Goal: Task Accomplishment & Management: Use online tool/utility

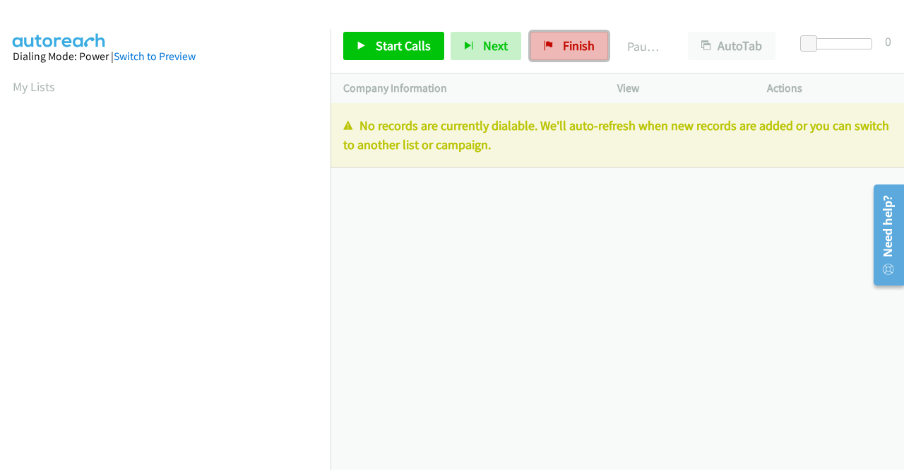
click at [578, 49] on span "Finish" at bounding box center [579, 45] width 32 height 16
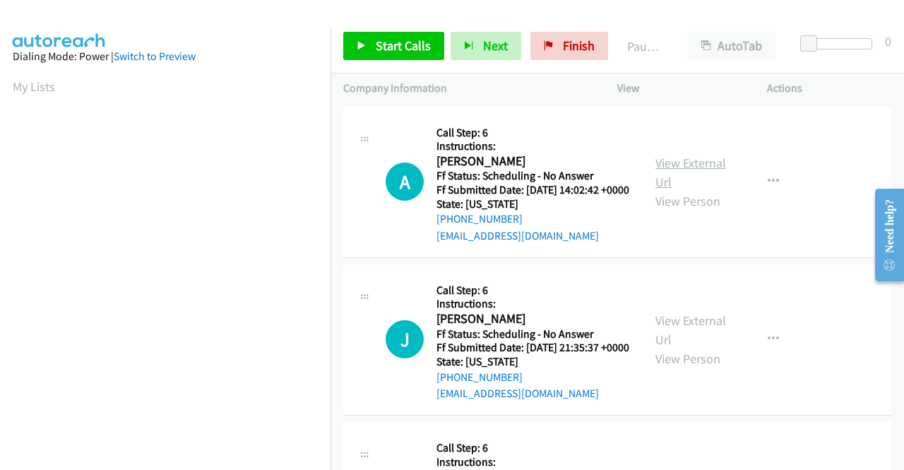
click at [685, 172] on link "View External Url" at bounding box center [690, 172] width 71 height 35
click at [703, 340] on link "View External Url" at bounding box center [690, 329] width 71 height 35
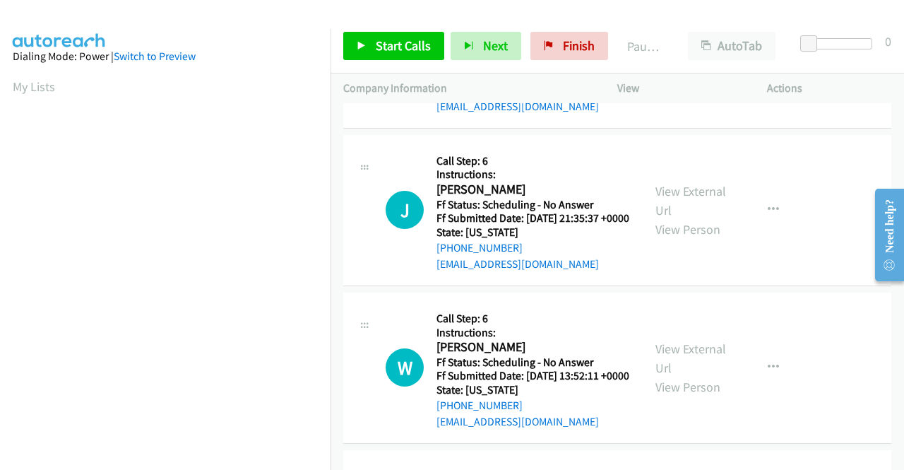
scroll to position [141, 0]
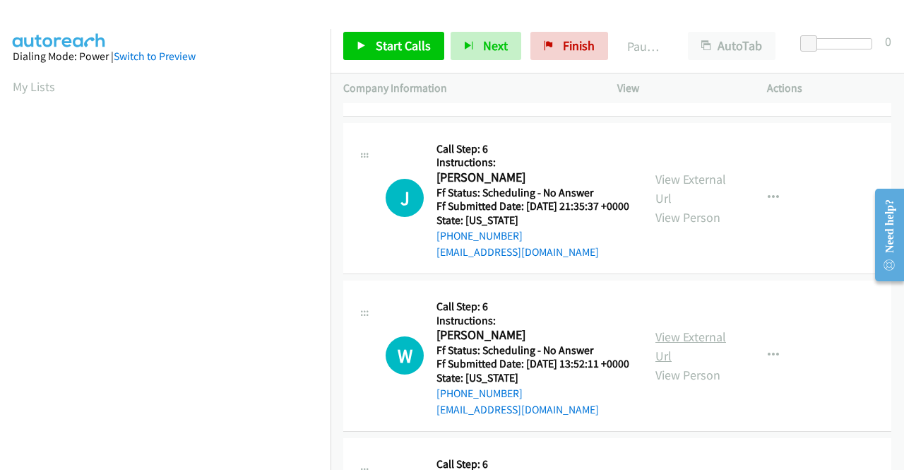
click at [694, 364] on link "View External Url" at bounding box center [690, 345] width 71 height 35
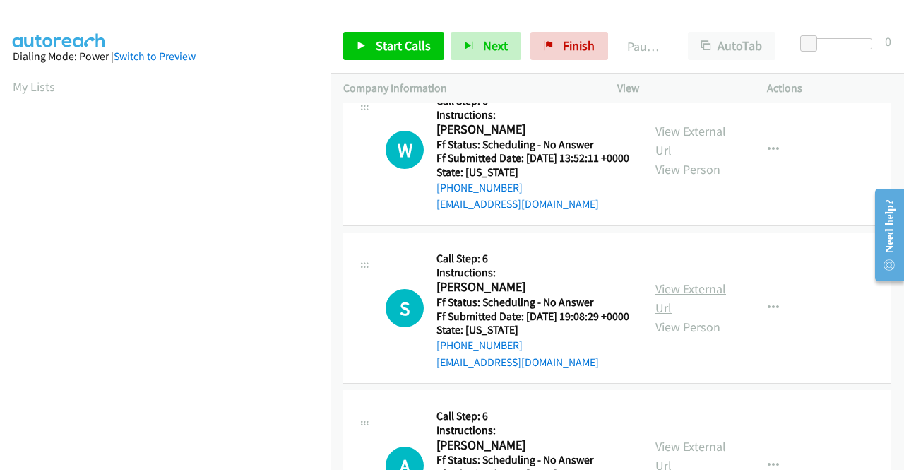
scroll to position [353, 0]
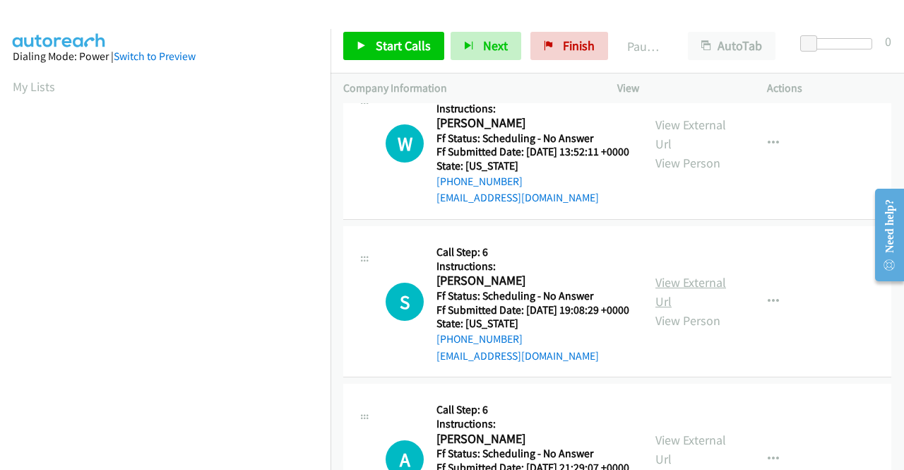
click at [689, 309] on link "View External Url" at bounding box center [690, 291] width 71 height 35
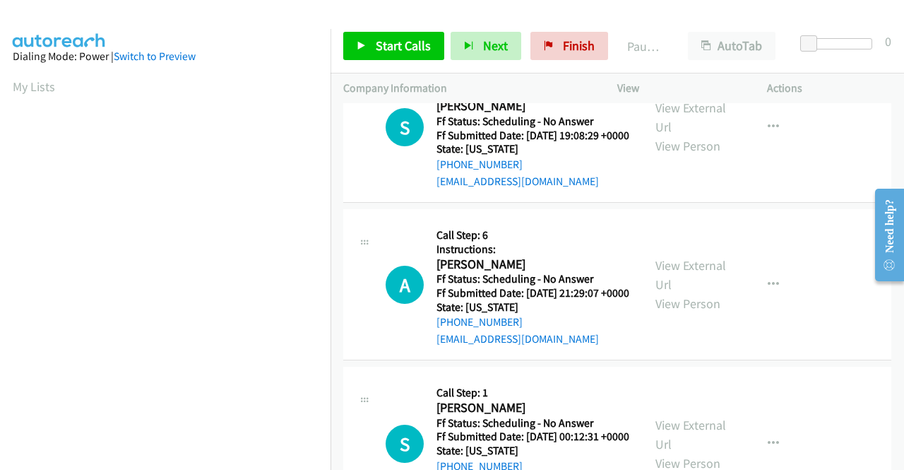
scroll to position [565, 0]
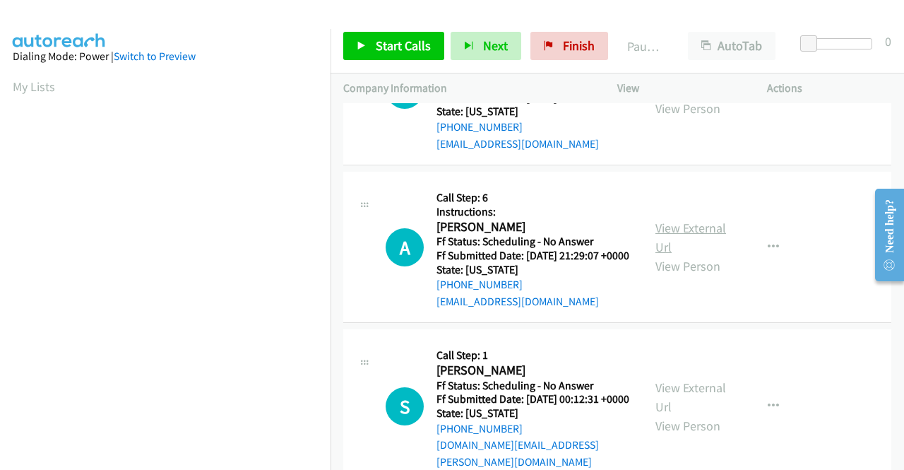
click at [692, 255] on link "View External Url" at bounding box center [690, 237] width 71 height 35
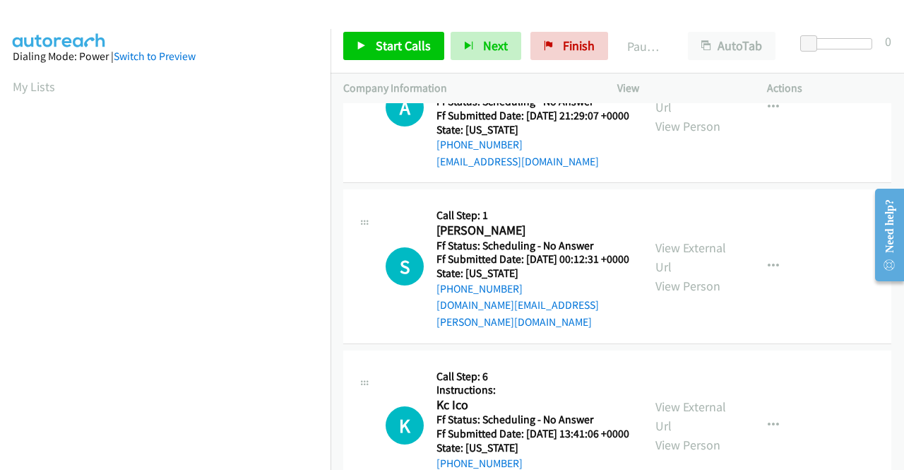
scroll to position [706, 0]
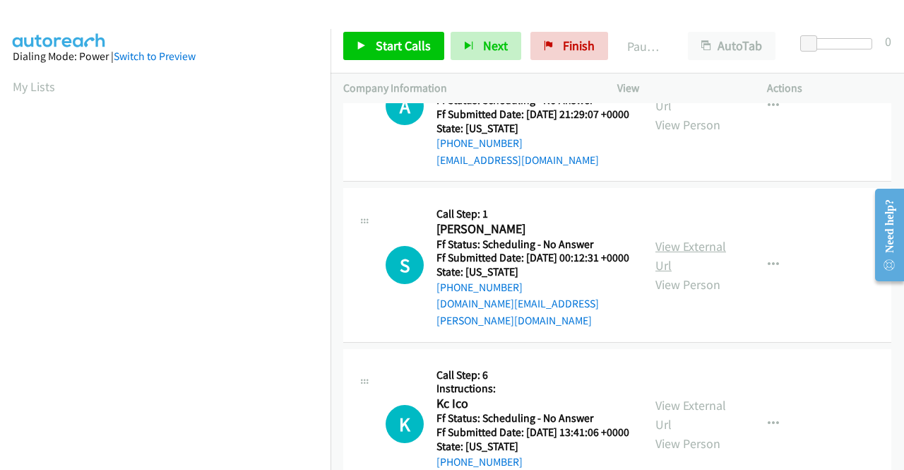
click at [707, 273] on link "View External Url" at bounding box center [690, 255] width 71 height 35
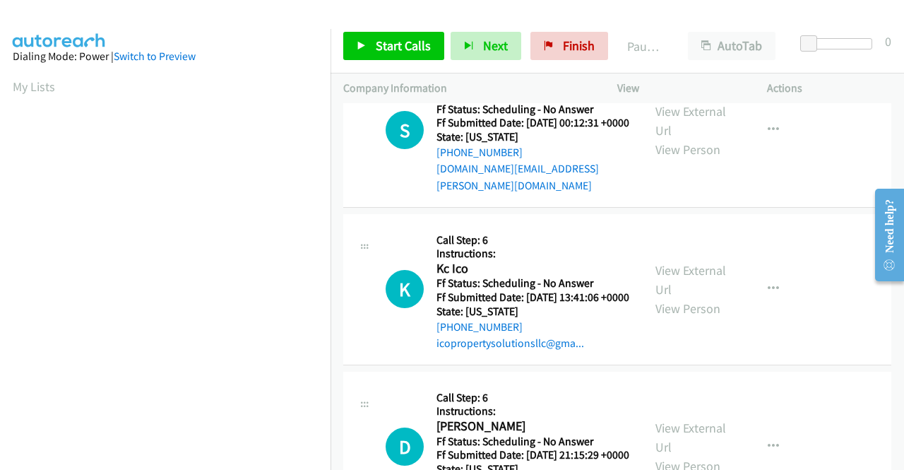
scroll to position [847, 0]
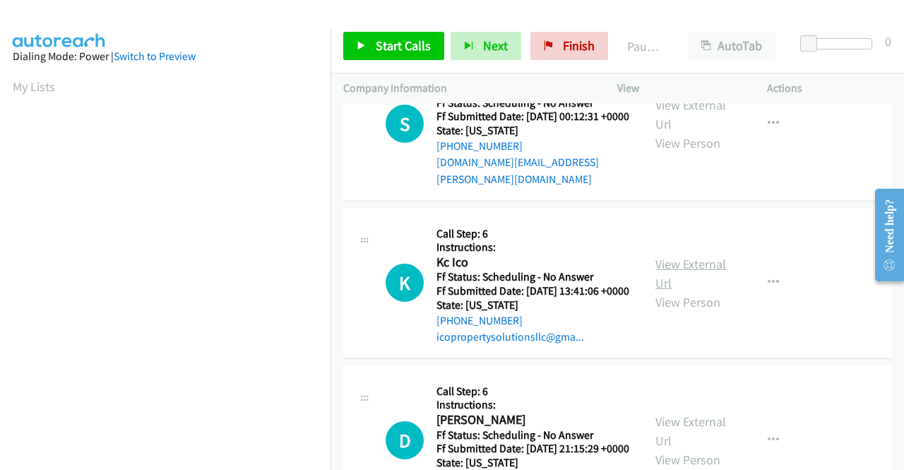
click at [689, 291] on link "View External Url" at bounding box center [690, 273] width 71 height 35
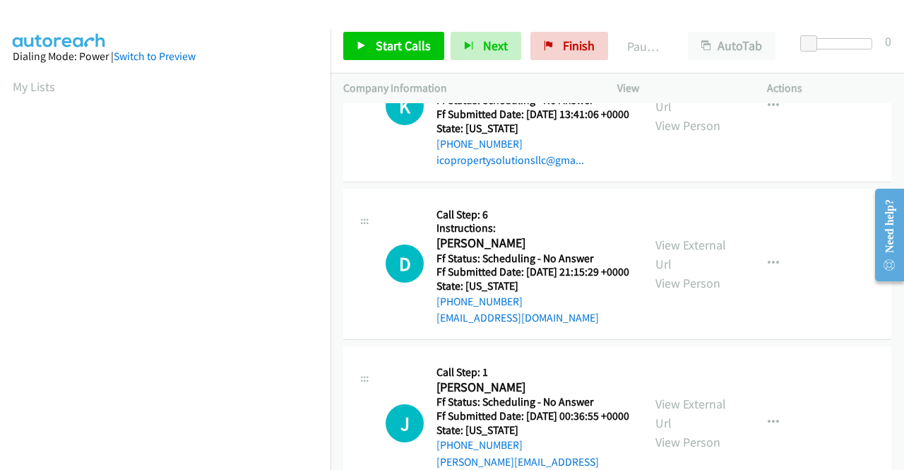
scroll to position [1059, 0]
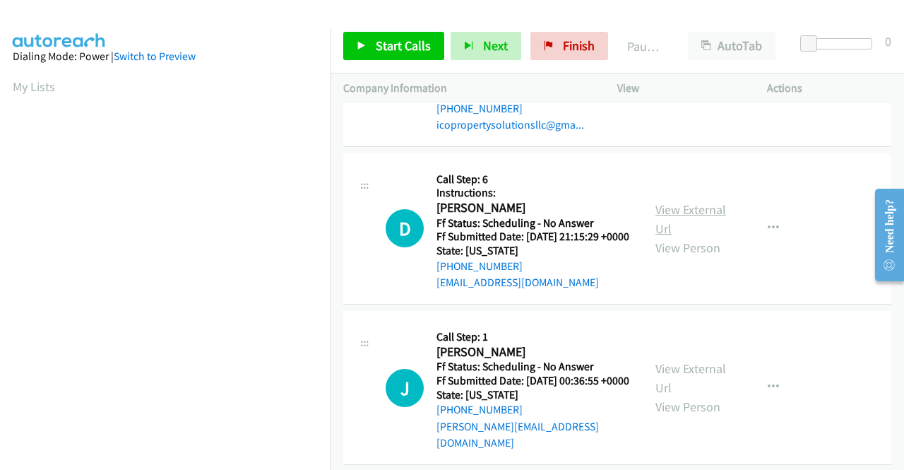
click at [684, 237] on link "View External Url" at bounding box center [690, 218] width 71 height 35
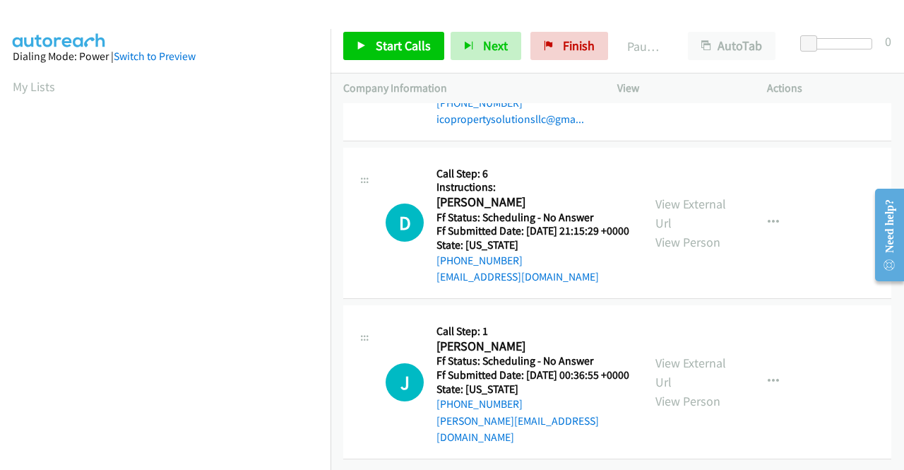
scroll to position [1165, 0]
click at [693, 364] on div "View External Url View Person" at bounding box center [691, 381] width 73 height 57
click at [695, 355] on link "View External Url" at bounding box center [690, 372] width 71 height 35
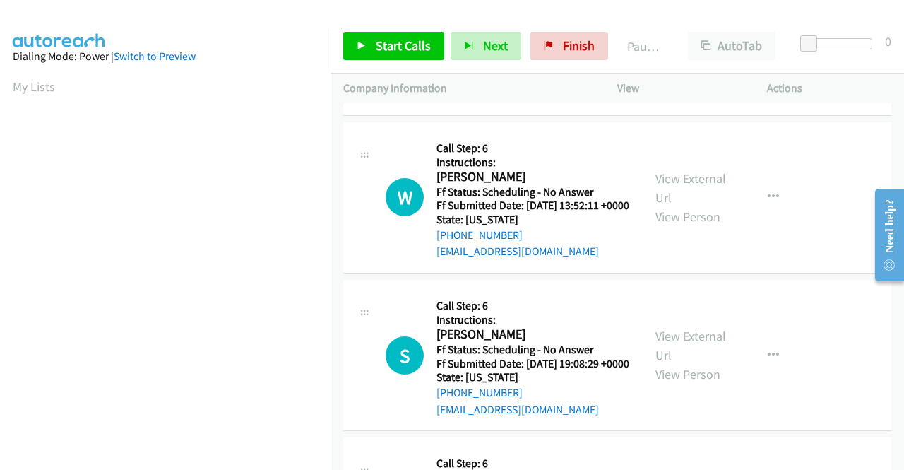
scroll to position [0, 0]
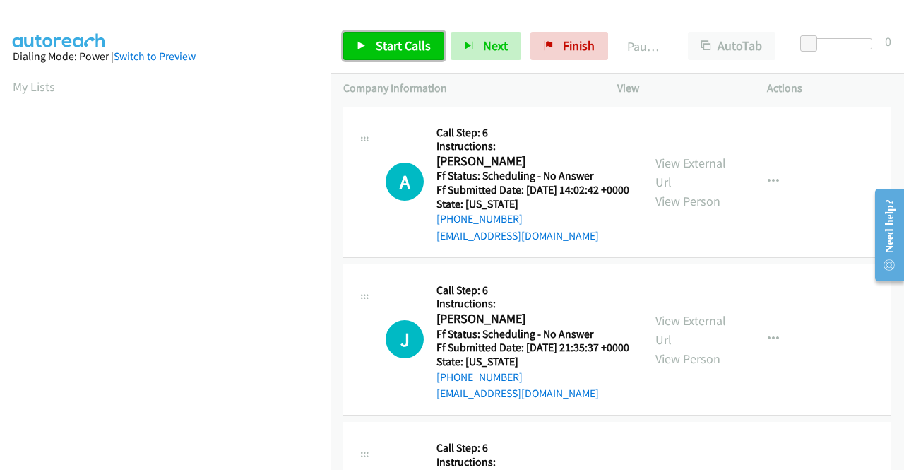
click at [401, 44] on span "Start Calls" at bounding box center [403, 45] width 55 height 16
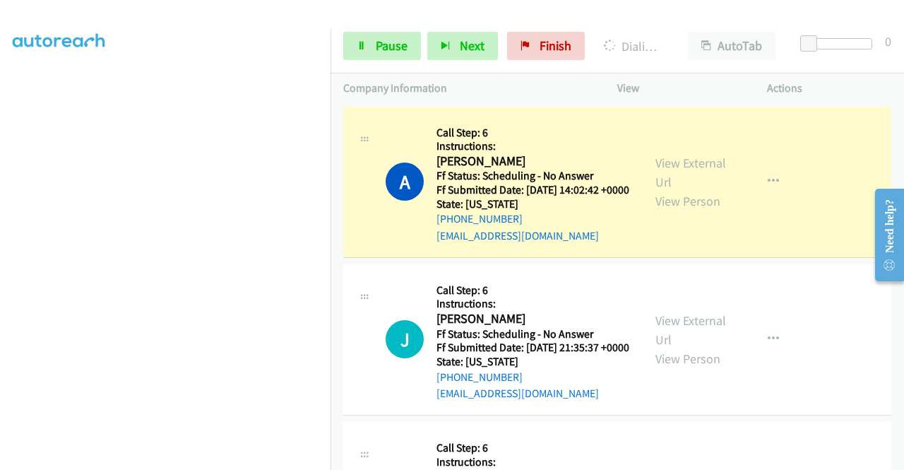
scroll to position [322, 0]
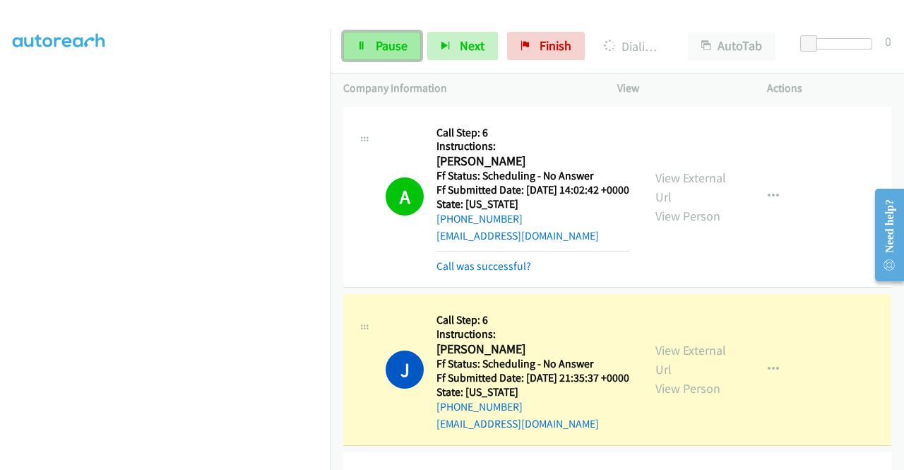
click at [373, 37] on link "Pause" at bounding box center [382, 46] width 78 height 28
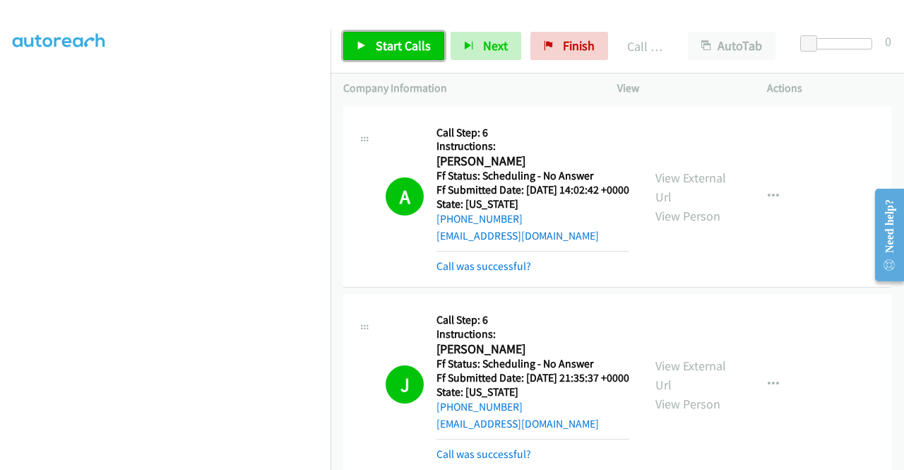
click at [404, 42] on span "Start Calls" at bounding box center [403, 45] width 55 height 16
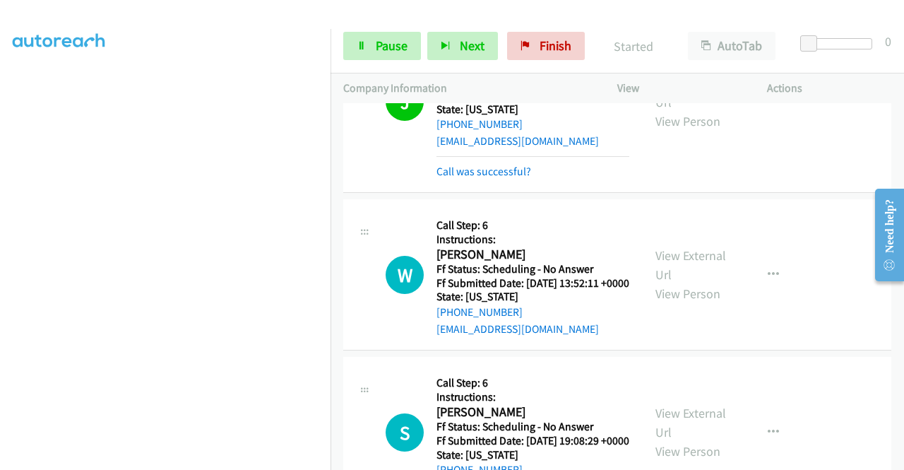
scroll to position [353, 0]
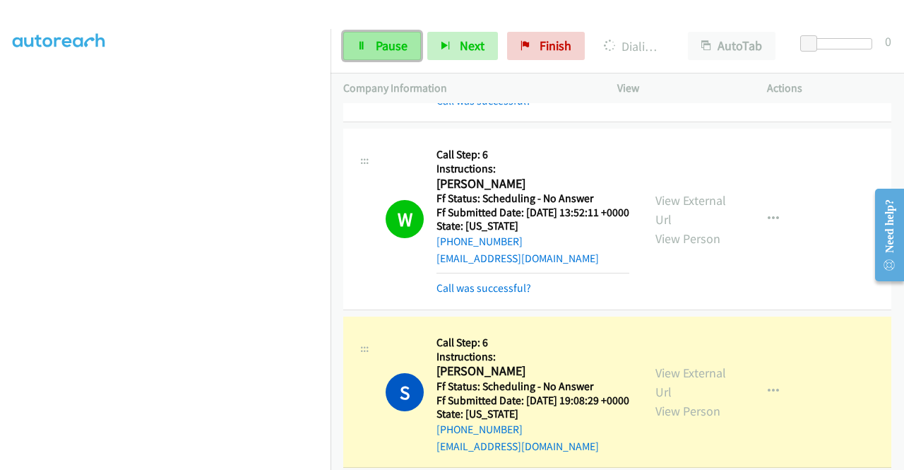
click at [407, 48] on link "Pause" at bounding box center [382, 46] width 78 height 28
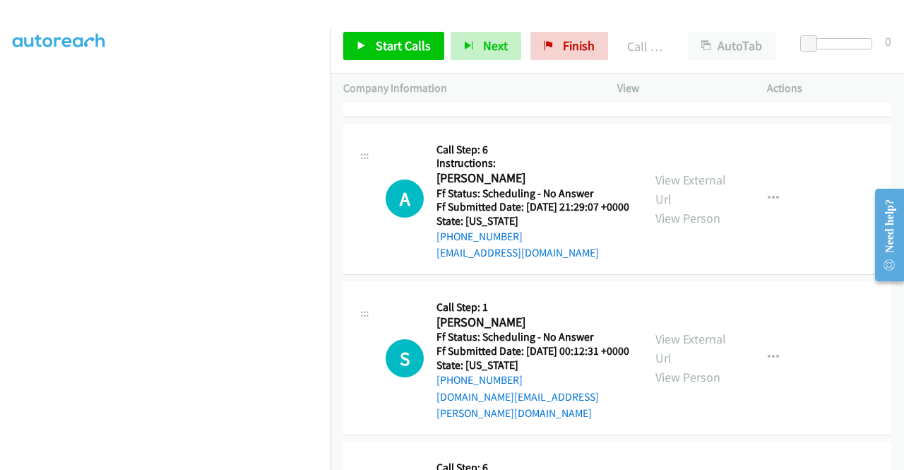
scroll to position [777, 0]
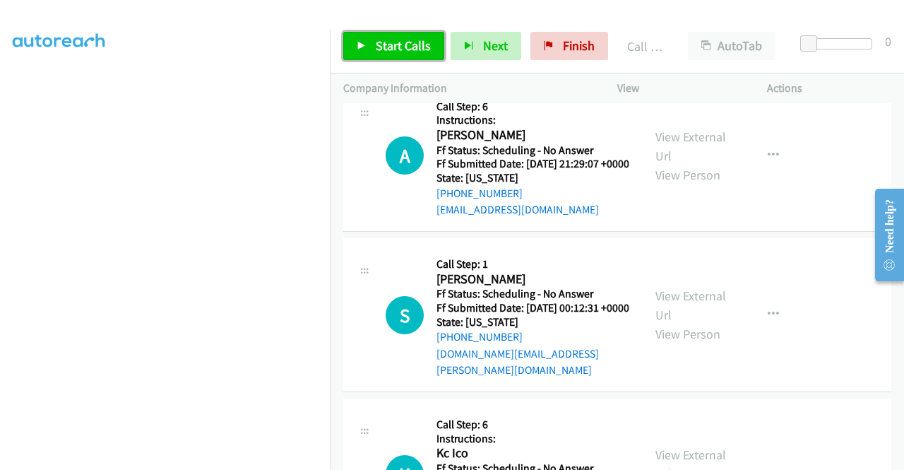
click at [395, 47] on span "Start Calls" at bounding box center [403, 45] width 55 height 16
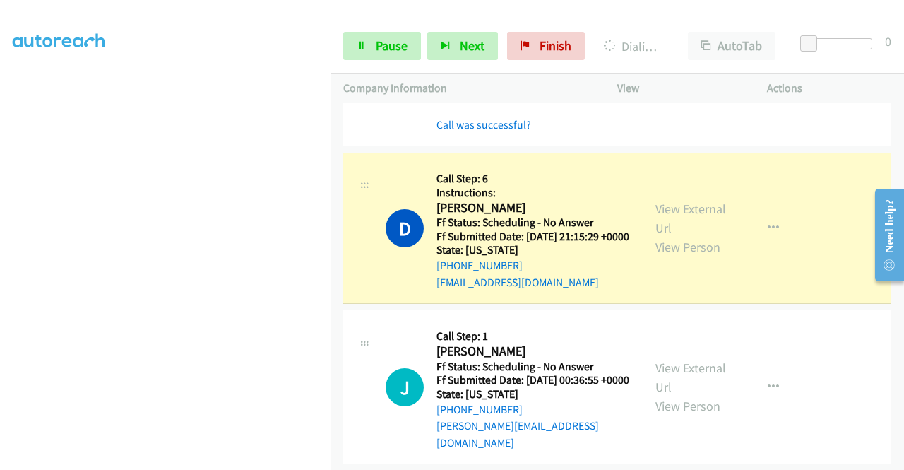
scroll to position [1342, 0]
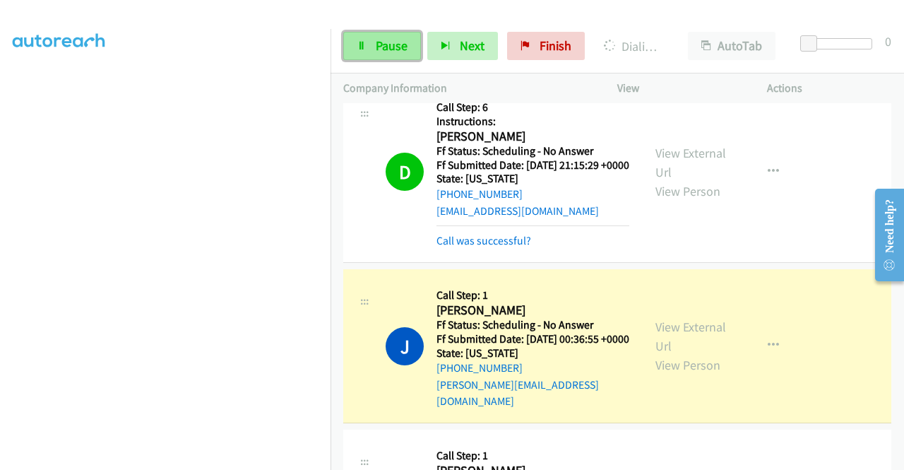
click at [390, 44] on span "Pause" at bounding box center [392, 45] width 32 height 16
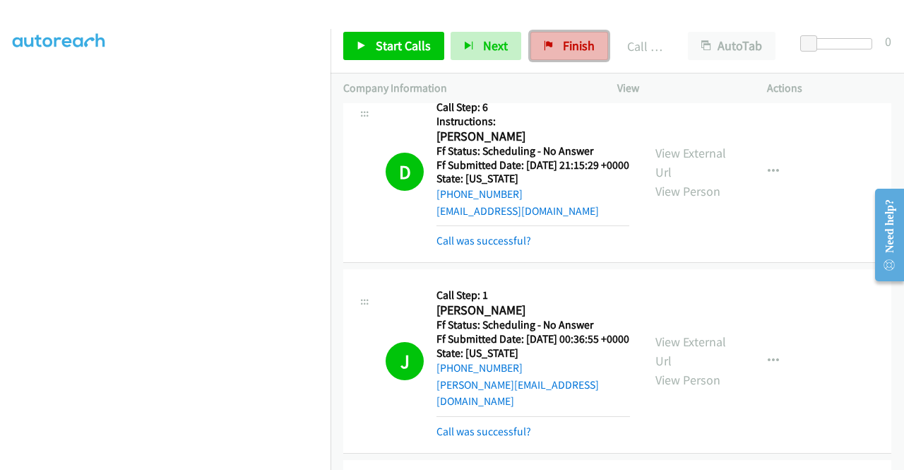
click at [562, 54] on link "Finish" at bounding box center [569, 46] width 78 height 28
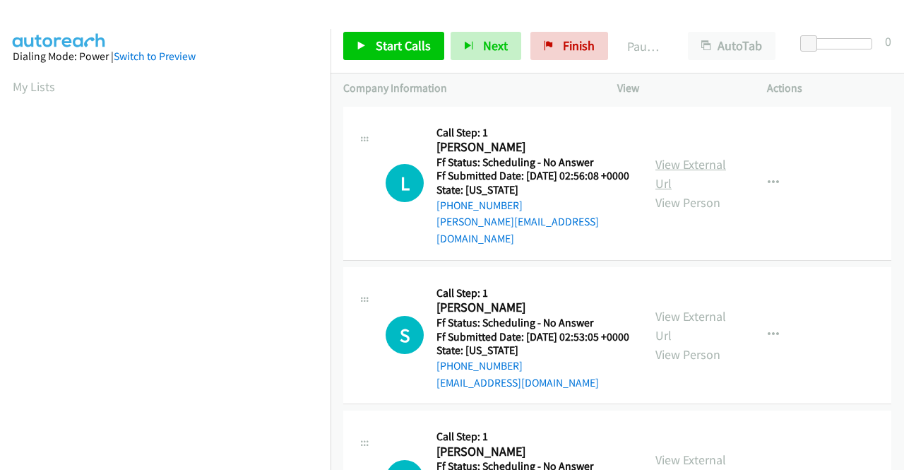
click at [675, 167] on link "View External Url" at bounding box center [690, 173] width 71 height 35
click at [669, 312] on link "View External Url" at bounding box center [690, 325] width 71 height 35
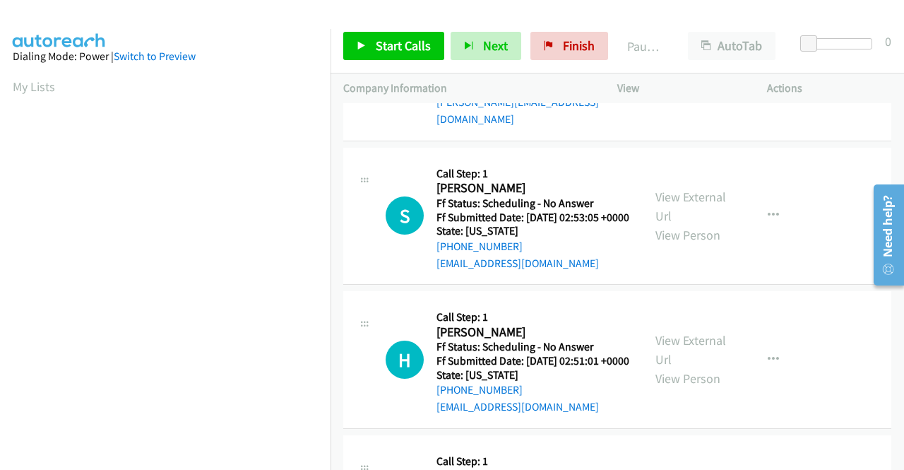
scroll to position [141, 0]
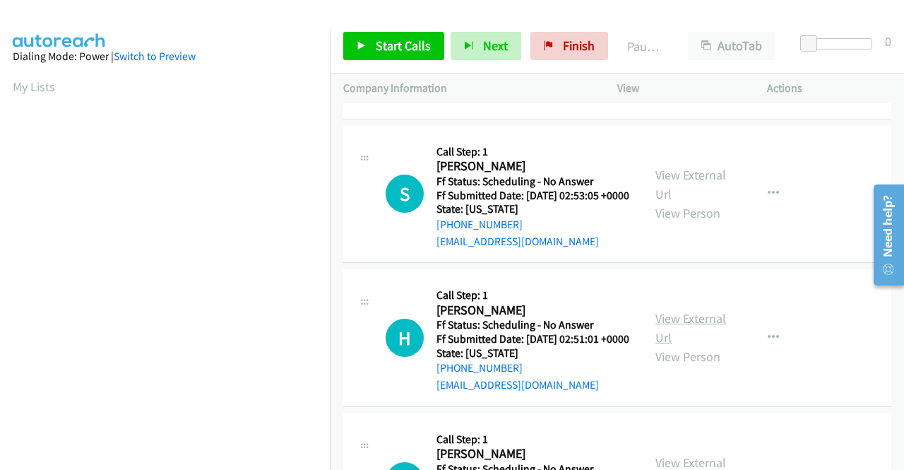
click at [674, 330] on link "View External Url" at bounding box center [690, 327] width 71 height 35
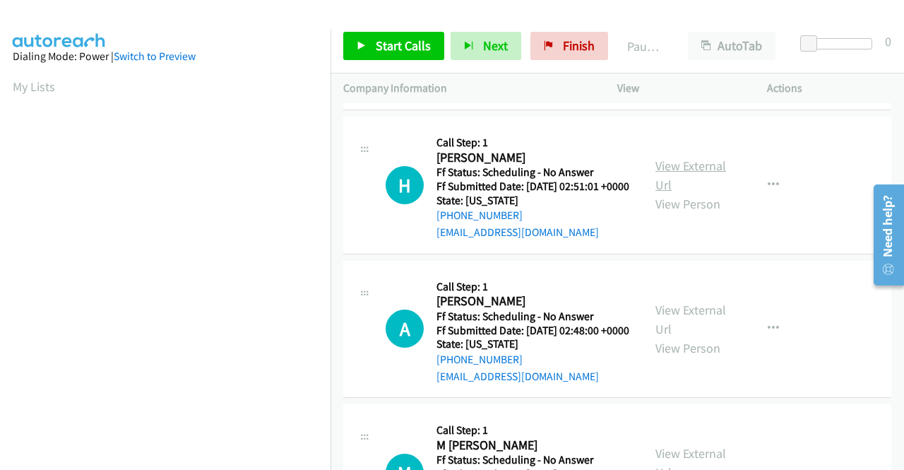
scroll to position [353, 0]
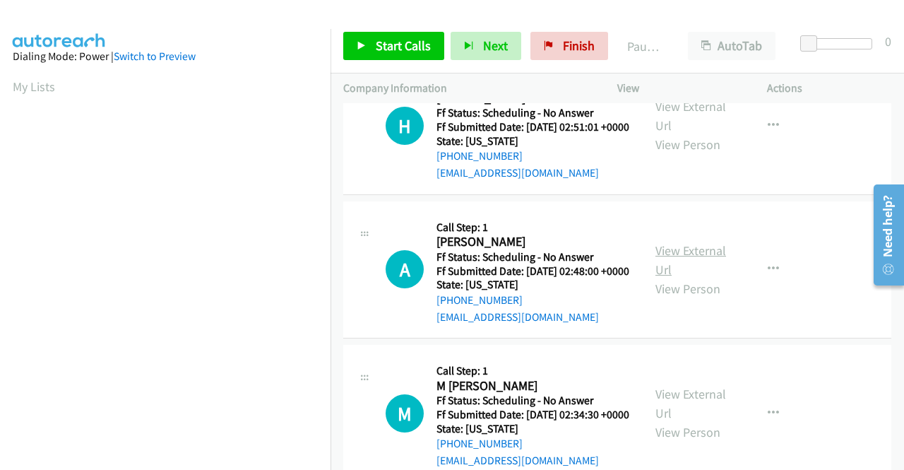
click at [660, 278] on link "View External Url" at bounding box center [690, 259] width 71 height 35
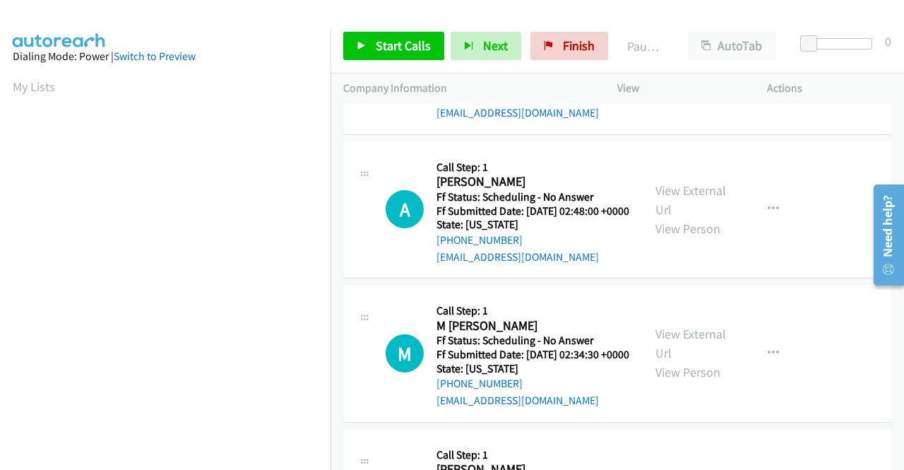
scroll to position [494, 0]
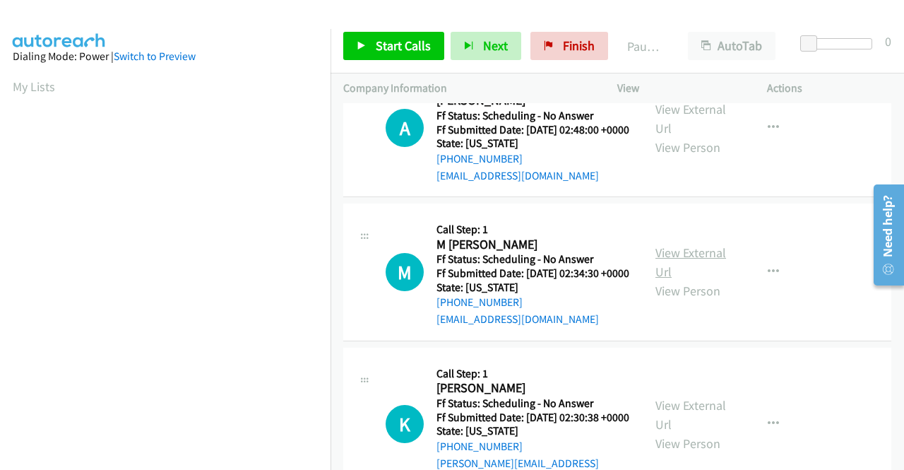
click at [662, 280] on link "View External Url" at bounding box center [690, 261] width 71 height 35
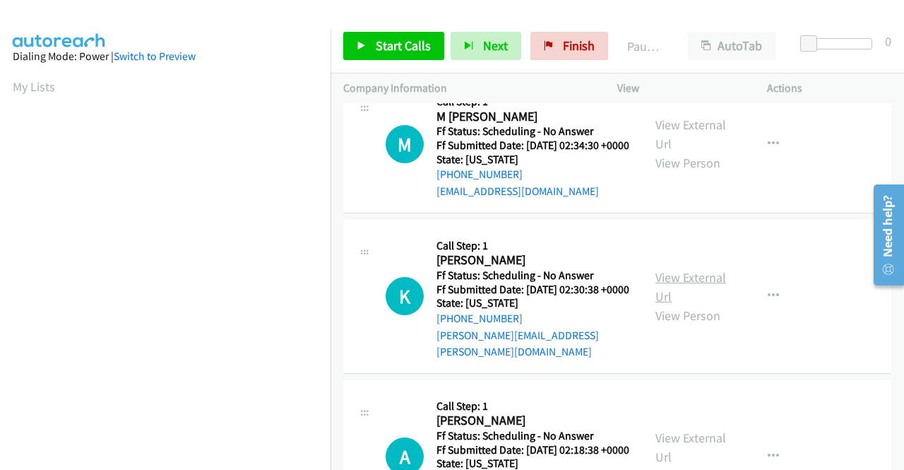
scroll to position [636, 0]
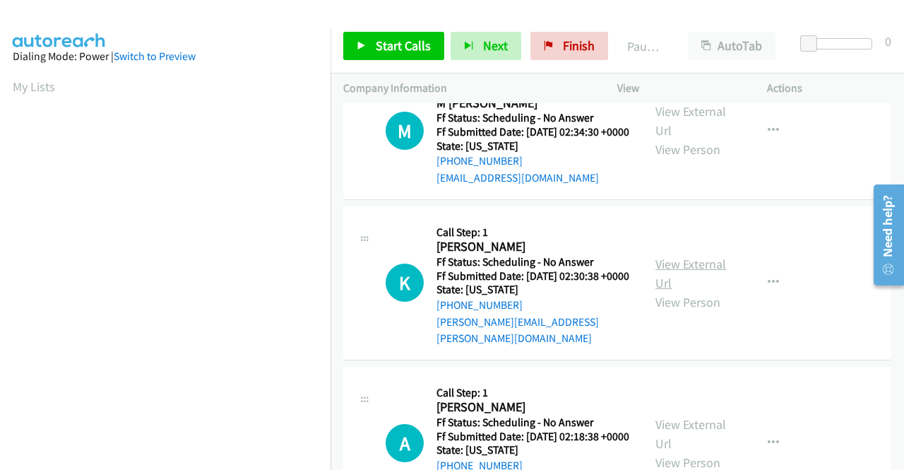
click at [674, 291] on link "View External Url" at bounding box center [690, 273] width 71 height 35
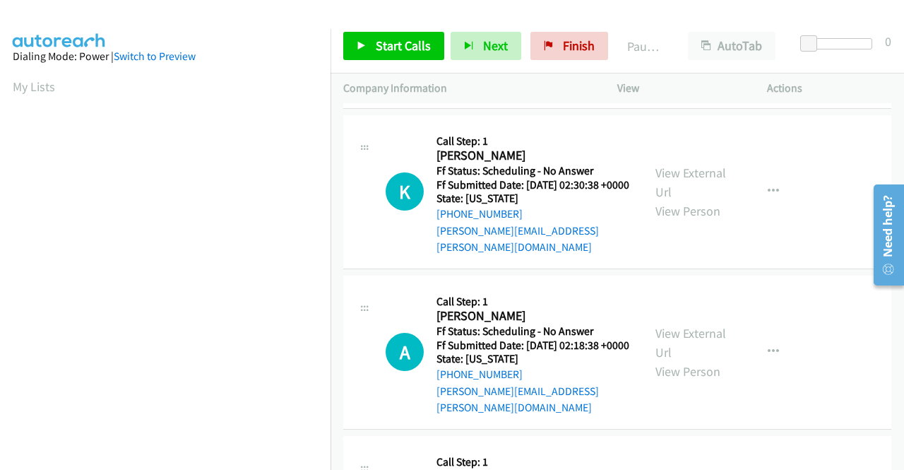
scroll to position [777, 0]
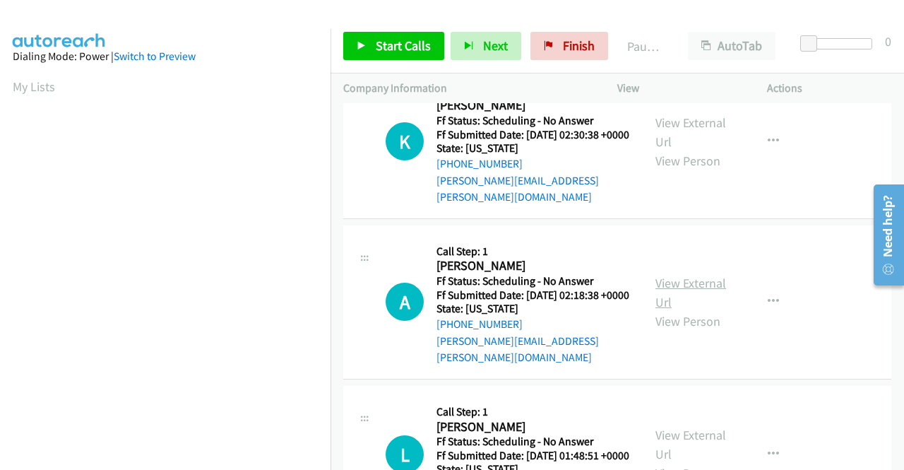
click at [674, 310] on link "View External Url" at bounding box center [690, 292] width 71 height 35
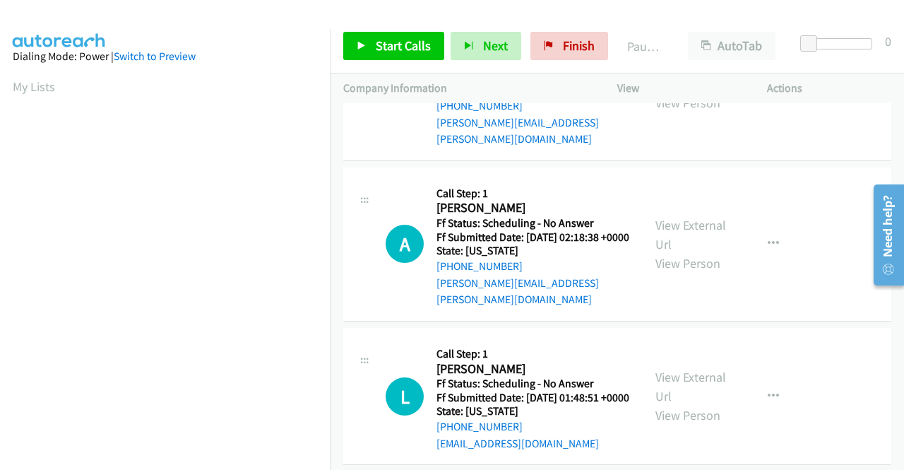
scroll to position [910, 0]
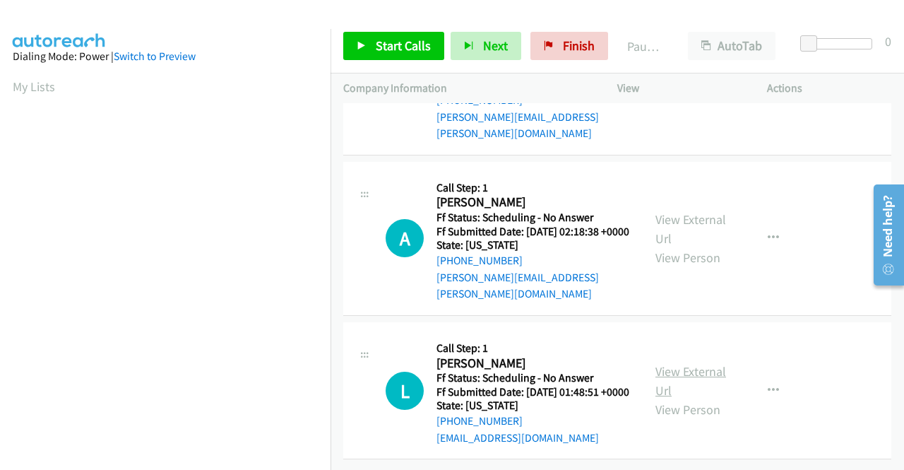
click at [665, 363] on link "View External Url" at bounding box center [690, 380] width 71 height 35
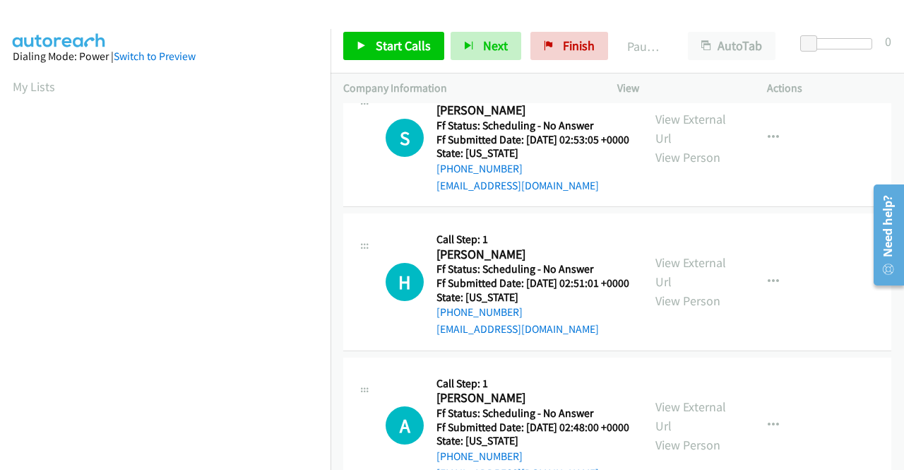
scroll to position [0, 0]
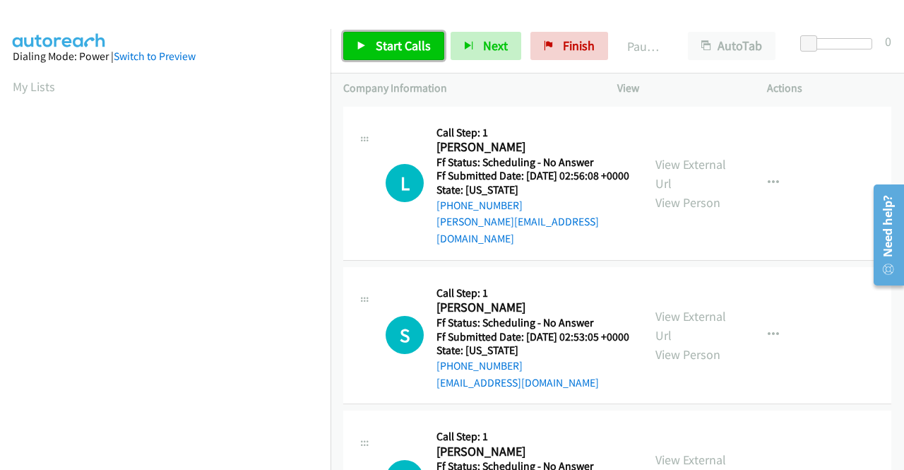
click at [417, 51] on span "Start Calls" at bounding box center [403, 45] width 55 height 16
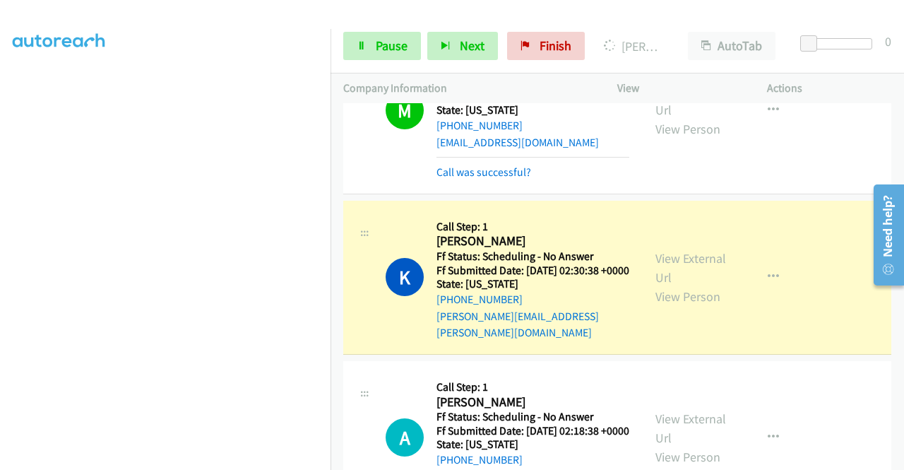
scroll to position [933, 0]
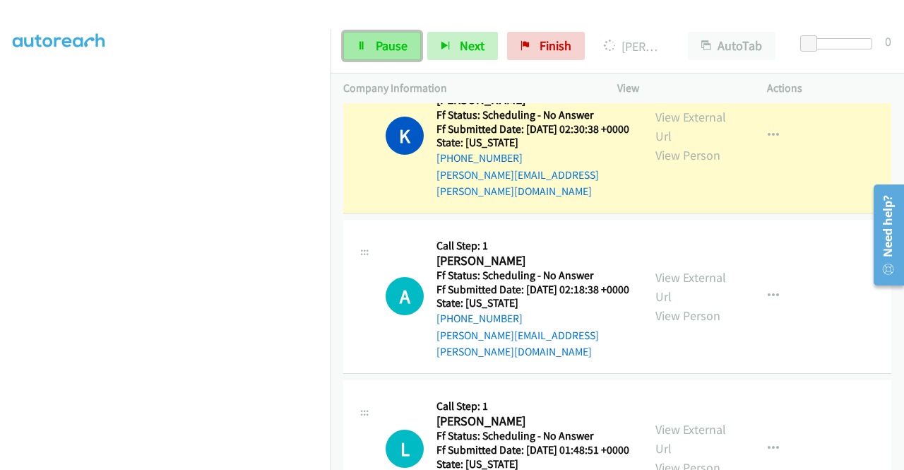
click at [371, 37] on link "Pause" at bounding box center [382, 46] width 78 height 28
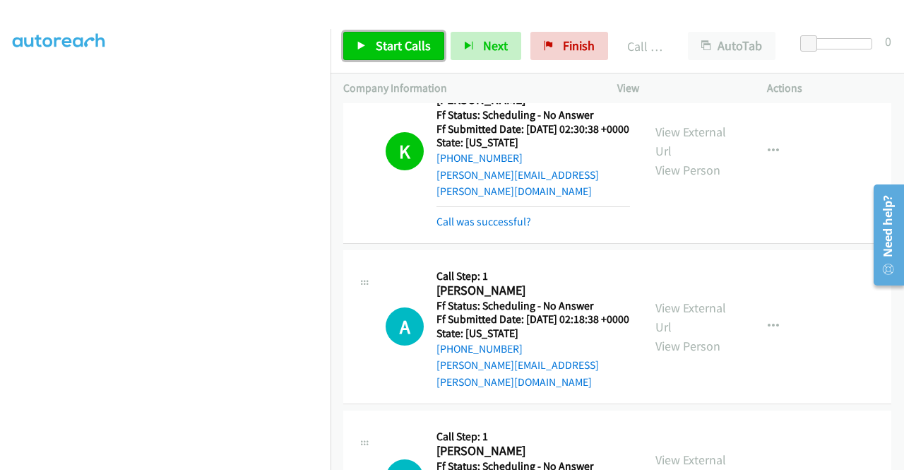
click at [394, 43] on span "Start Calls" at bounding box center [403, 45] width 55 height 16
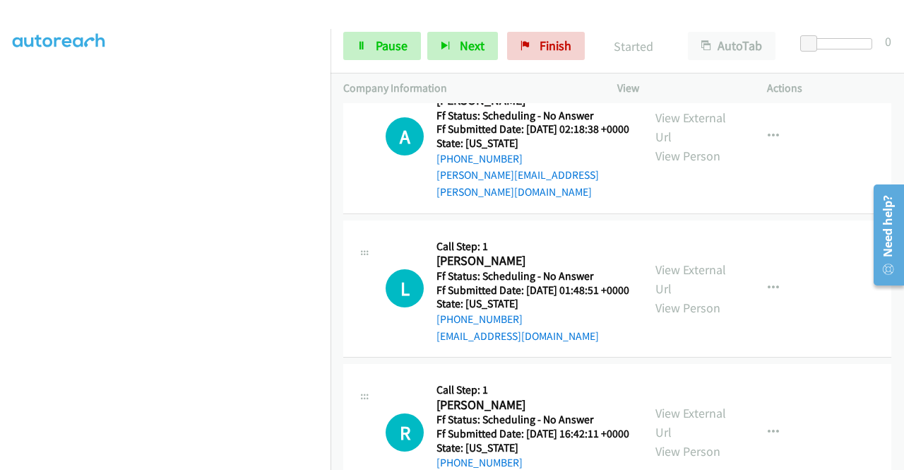
scroll to position [1145, 0]
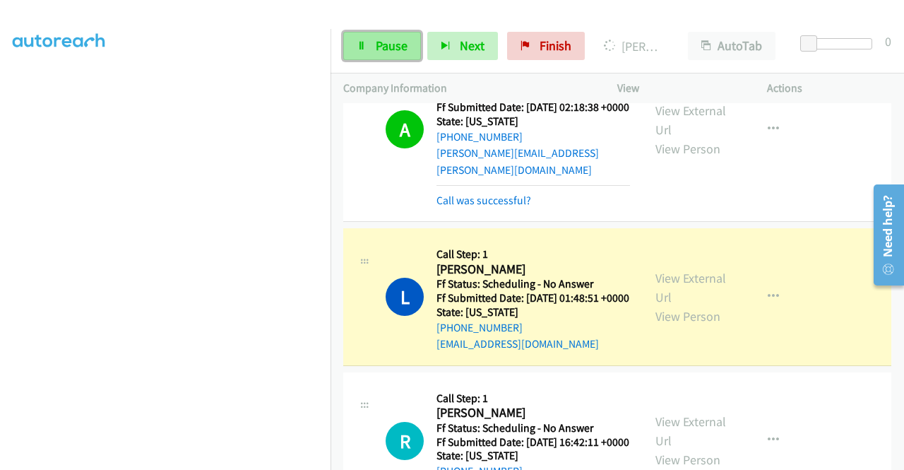
click at [385, 44] on span "Pause" at bounding box center [392, 45] width 32 height 16
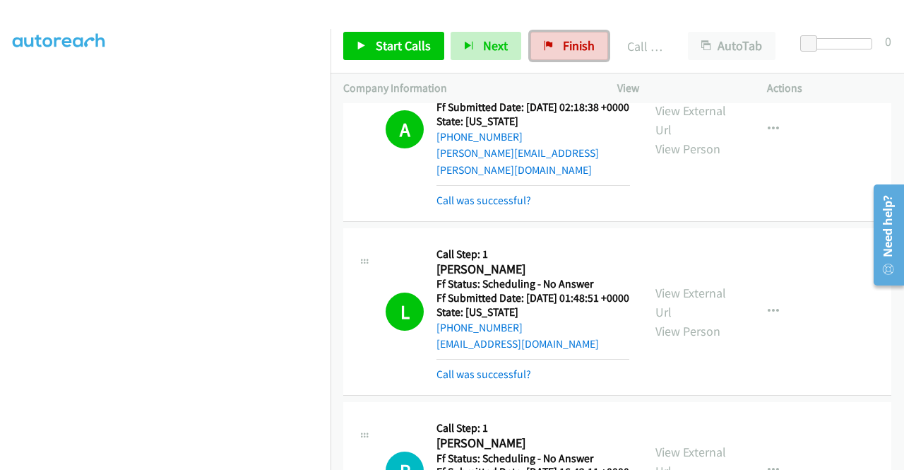
drag, startPoint x: 574, startPoint y: 47, endPoint x: 511, endPoint y: 70, distance: 66.8
click at [574, 47] on span "Finish" at bounding box center [579, 45] width 32 height 16
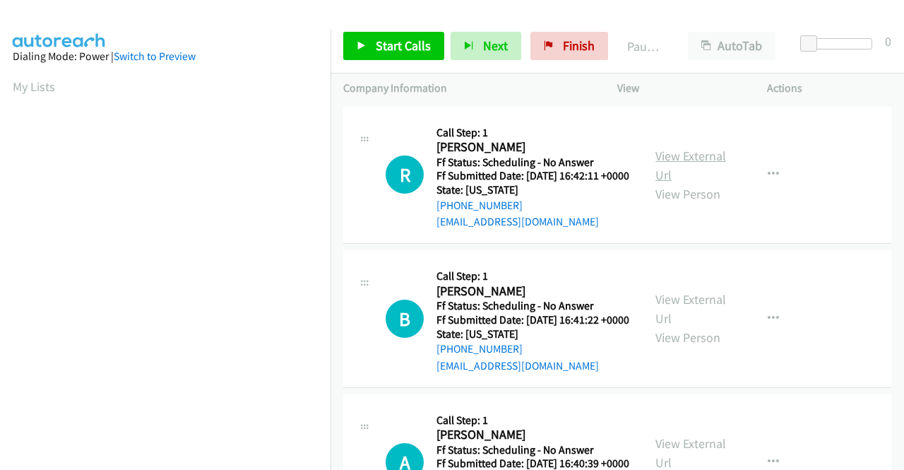
click at [695, 166] on link "View External Url" at bounding box center [690, 165] width 71 height 35
click at [667, 322] on link "View External Url" at bounding box center [690, 308] width 71 height 35
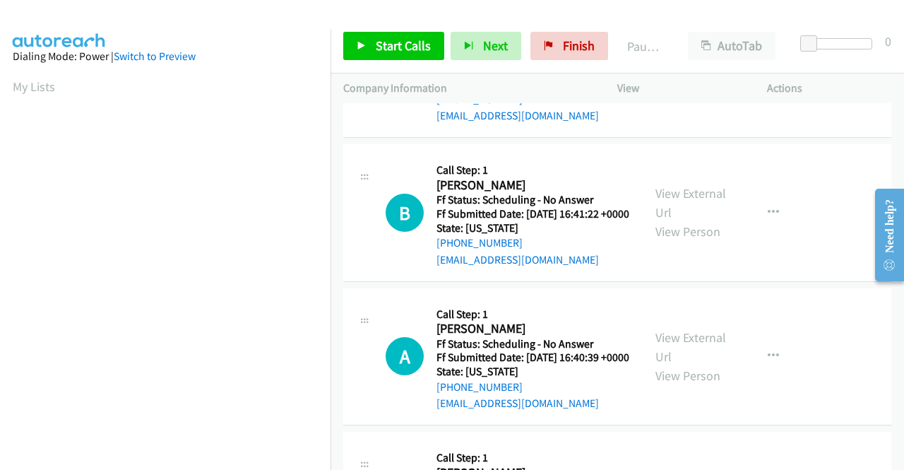
scroll to position [212, 0]
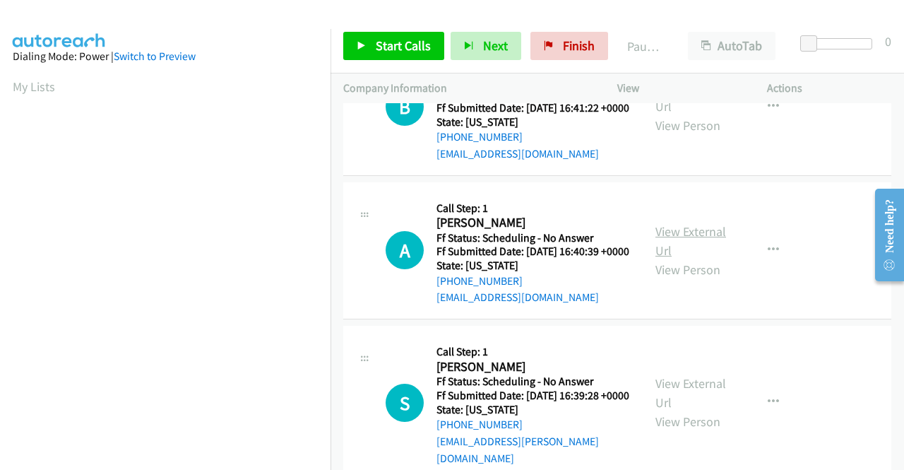
click at [706, 258] on link "View External Url" at bounding box center [690, 240] width 71 height 35
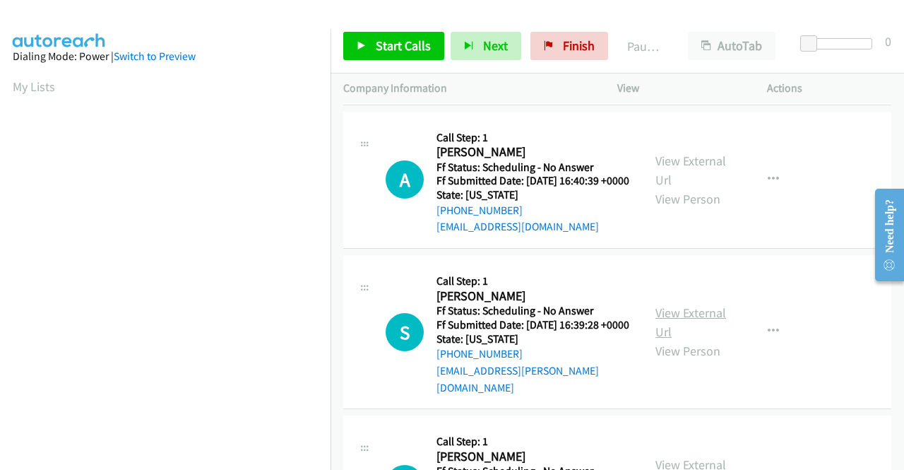
click at [689, 340] on link "View External Url" at bounding box center [690, 321] width 71 height 35
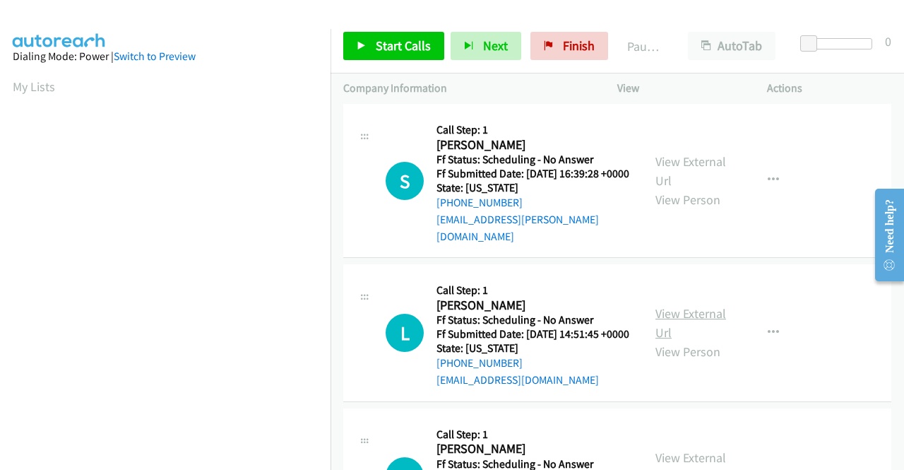
scroll to position [494, 0]
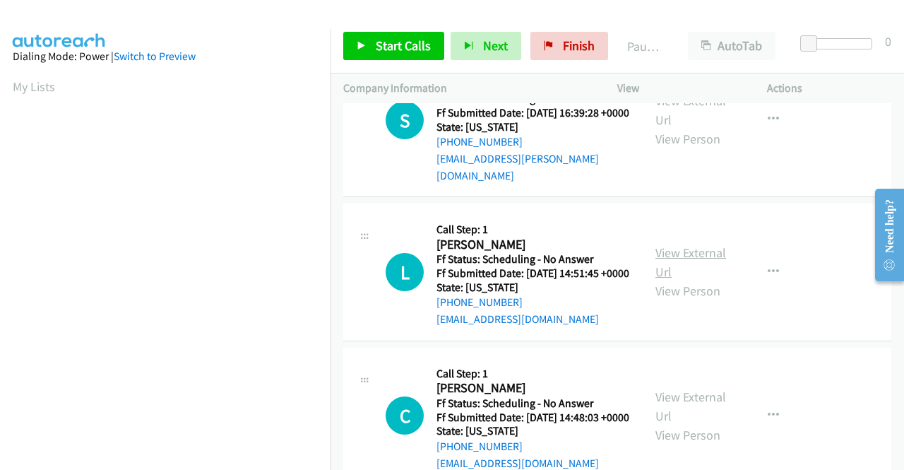
click at [687, 280] on link "View External Url" at bounding box center [690, 261] width 71 height 35
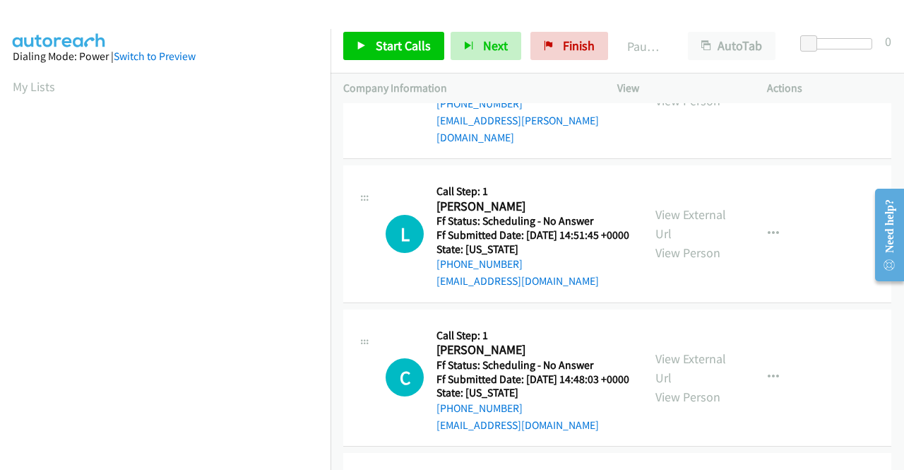
scroll to position [565, 0]
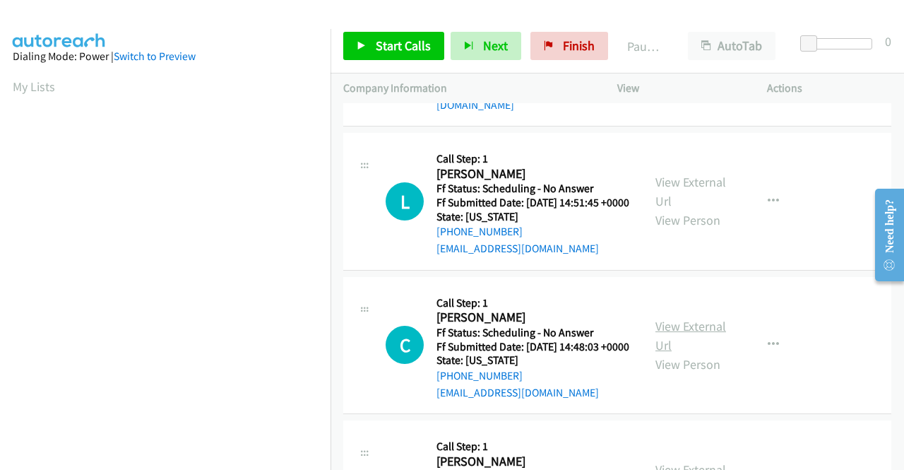
click at [679, 353] on link "View External Url" at bounding box center [690, 335] width 71 height 35
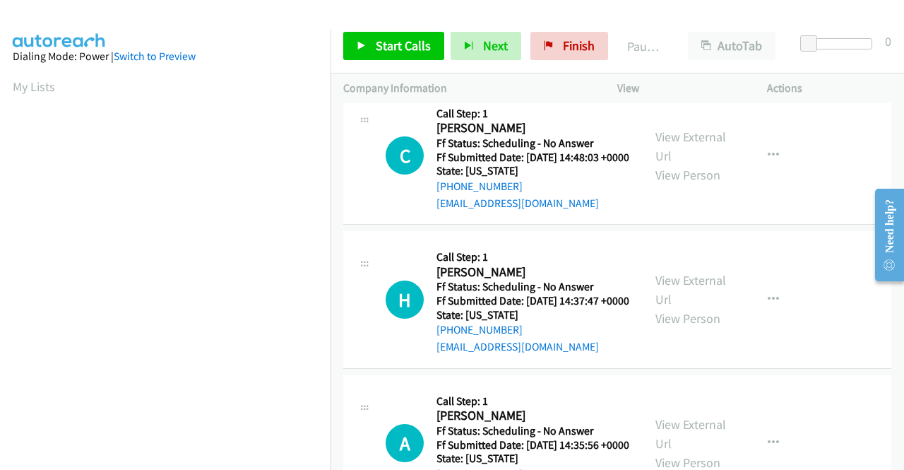
scroll to position [777, 0]
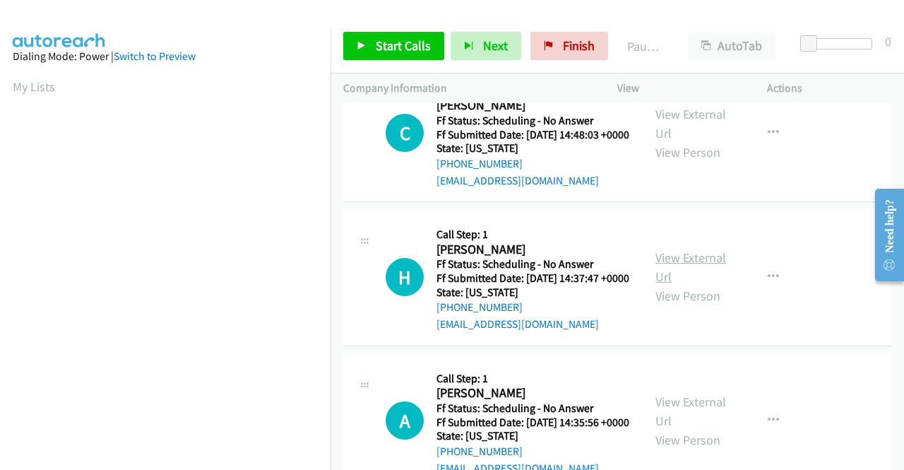
click at [701, 285] on link "View External Url" at bounding box center [690, 266] width 71 height 35
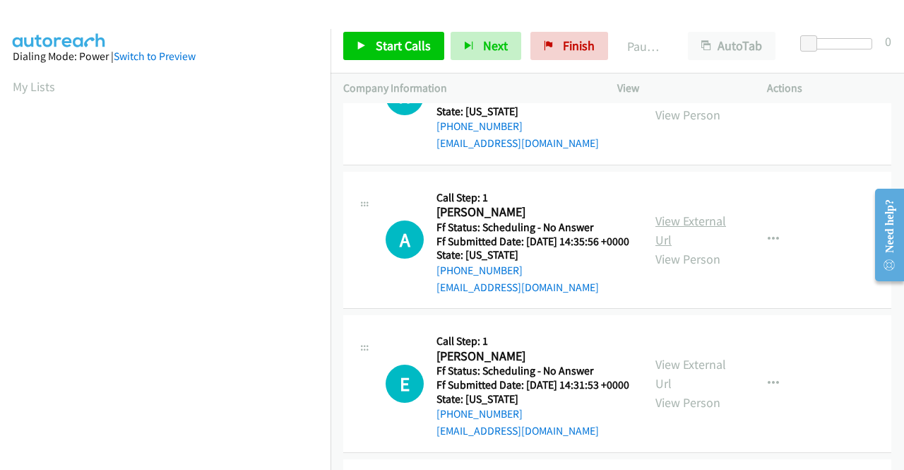
scroll to position [989, 0]
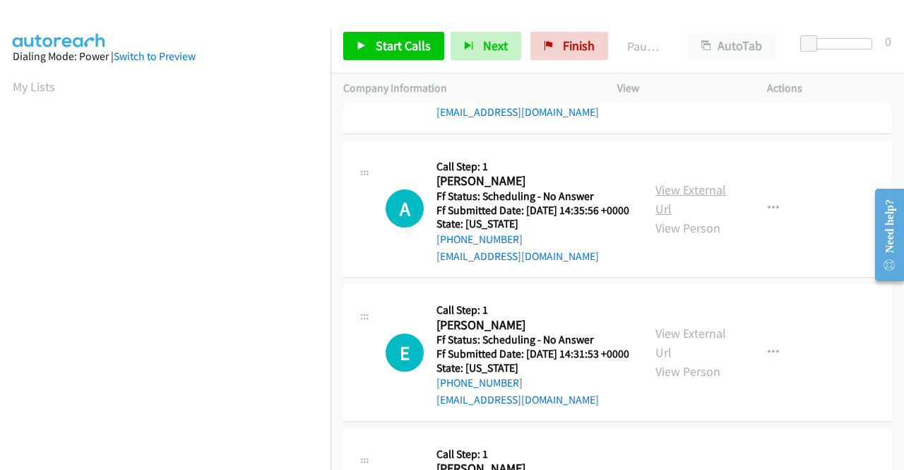
click at [710, 217] on link "View External Url" at bounding box center [690, 198] width 71 height 35
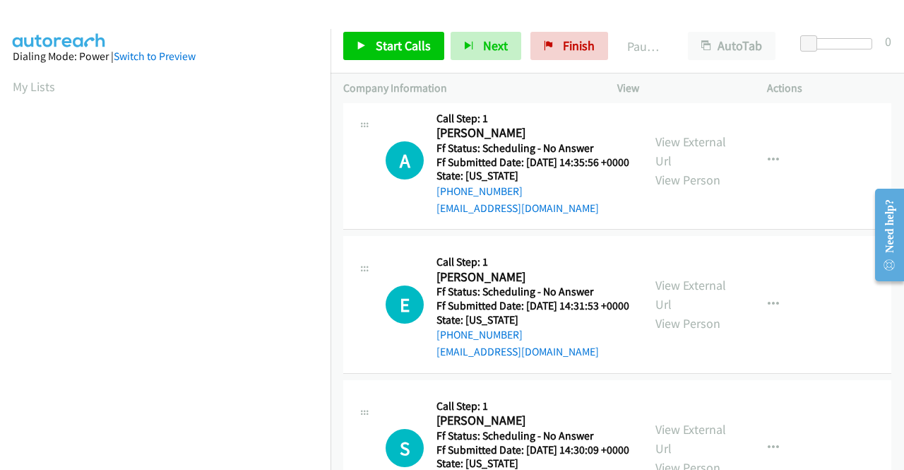
scroll to position [1059, 0]
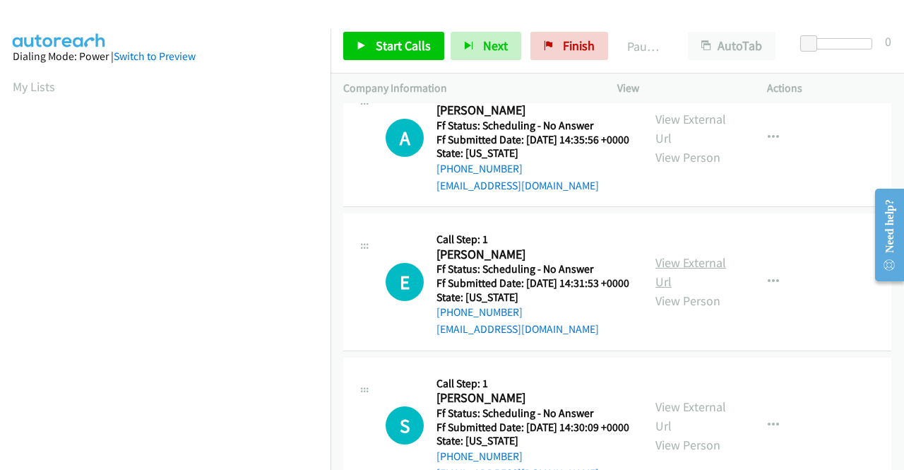
click at [680, 290] on link "View External Url" at bounding box center [690, 271] width 71 height 35
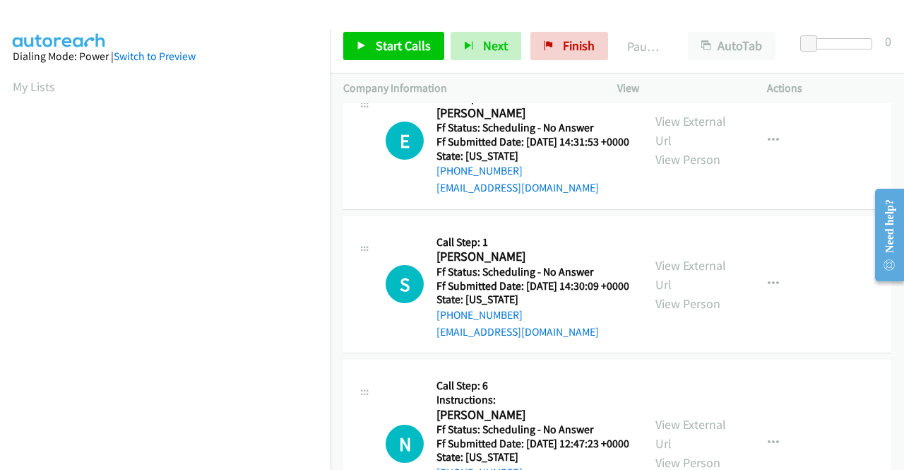
scroll to position [1271, 0]
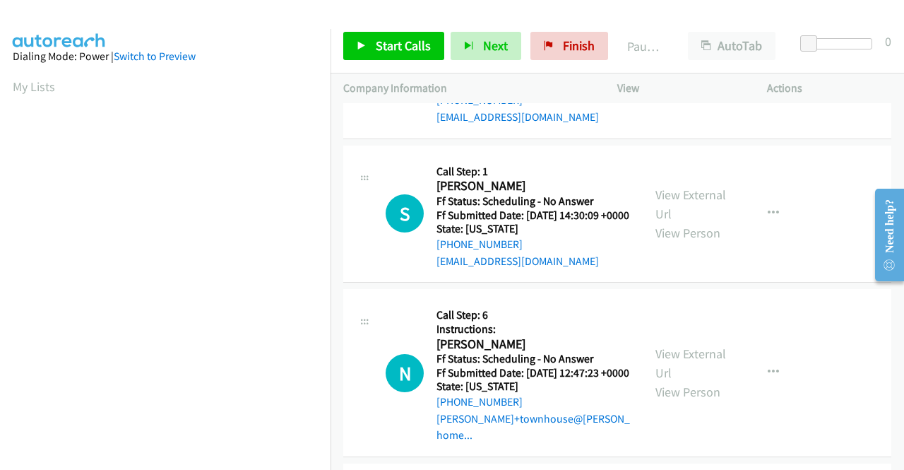
click at [684, 242] on div "View External Url View Person" at bounding box center [691, 213] width 73 height 57
click at [679, 222] on link "View External Url" at bounding box center [690, 203] width 71 height 35
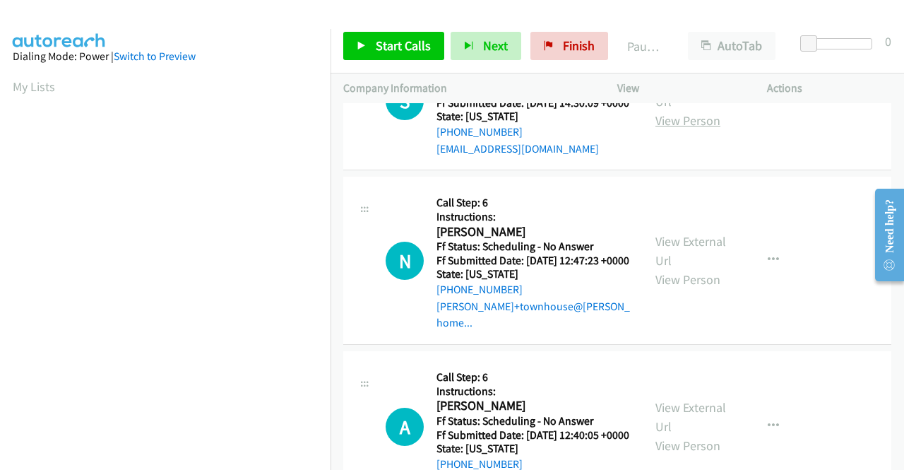
scroll to position [1412, 0]
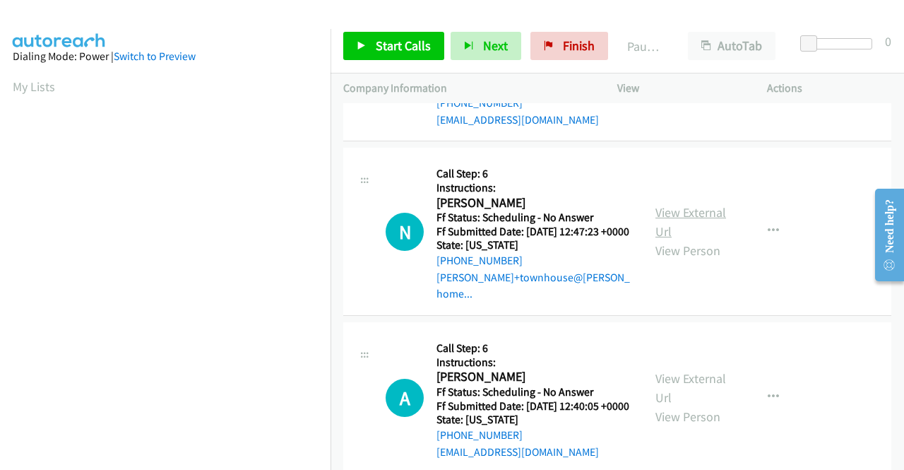
click at [690, 239] on link "View External Url" at bounding box center [690, 221] width 71 height 35
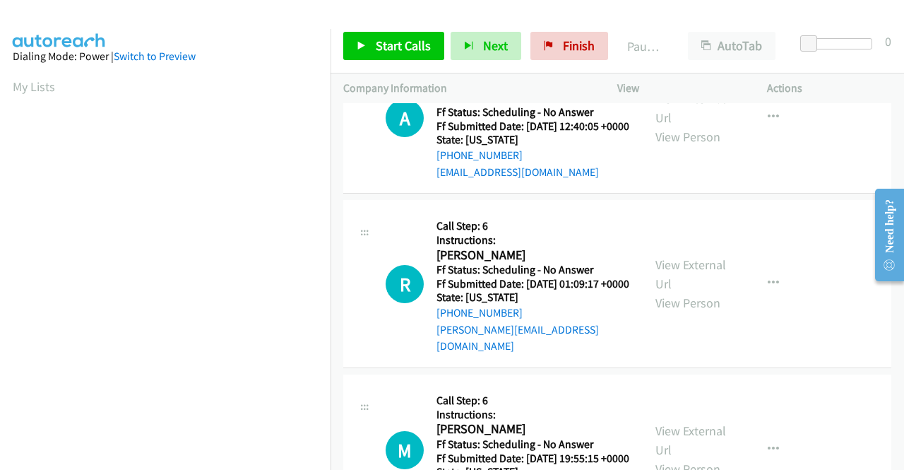
scroll to position [1695, 0]
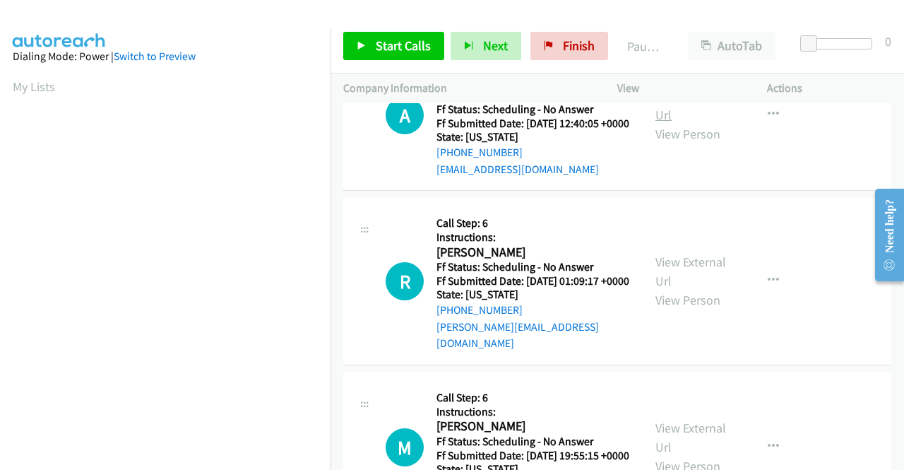
click at [672, 123] on link "View External Url" at bounding box center [690, 105] width 71 height 35
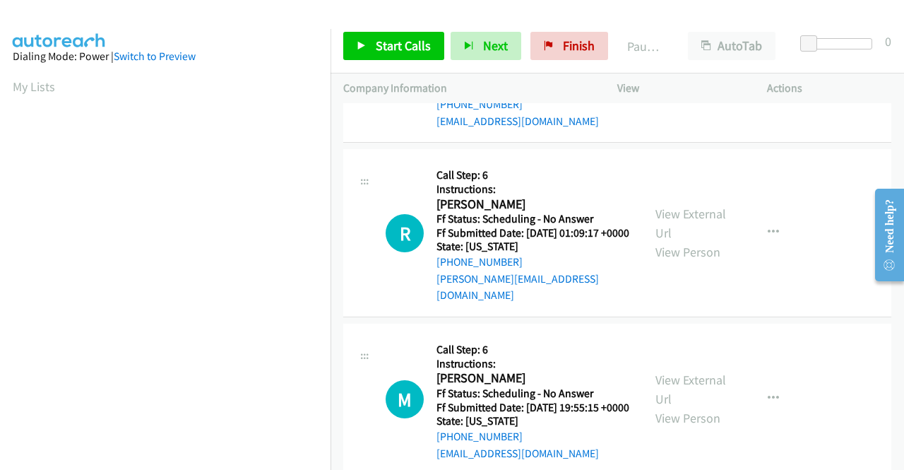
scroll to position [1765, 0]
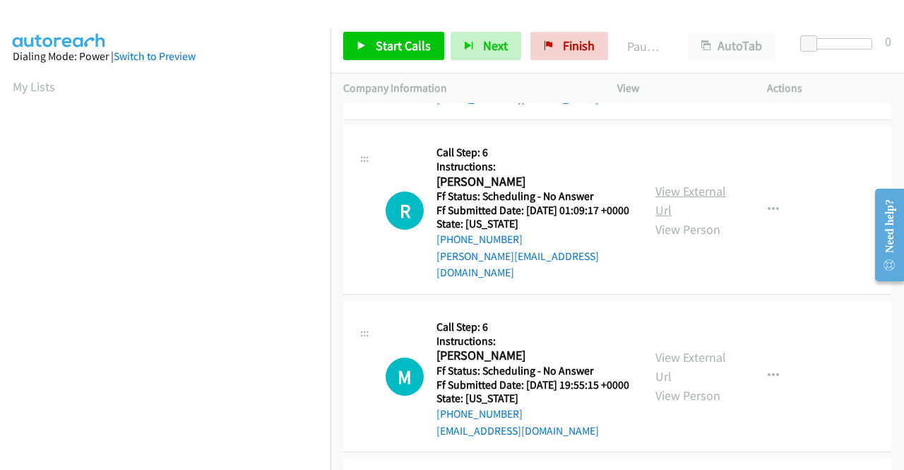
click at [679, 218] on link "View External Url" at bounding box center [690, 200] width 71 height 35
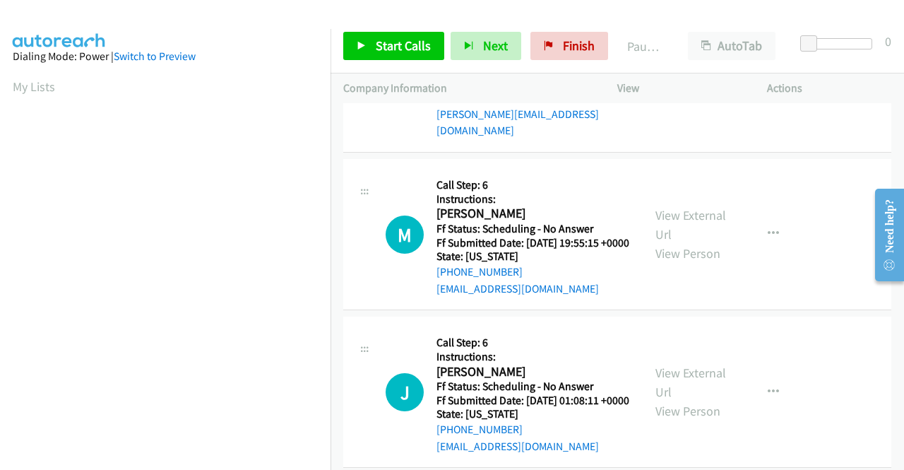
scroll to position [1977, 0]
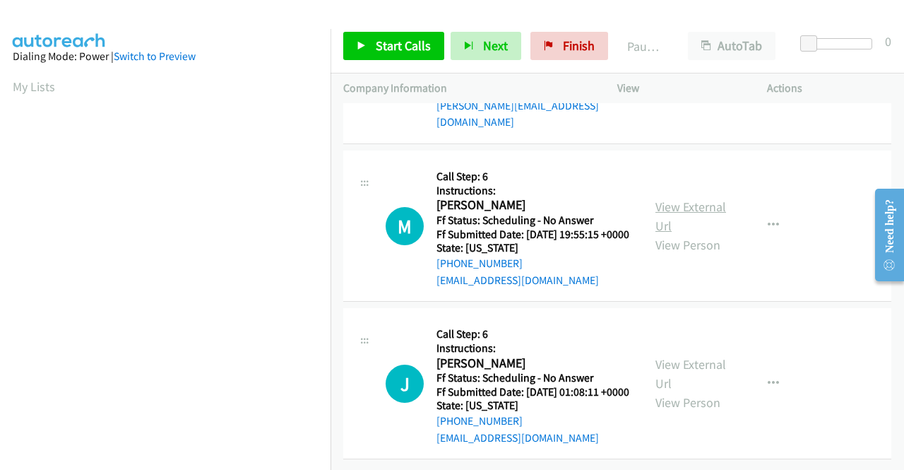
click at [658, 234] on link "View External Url" at bounding box center [690, 215] width 71 height 35
click at [671, 356] on link "View External Url" at bounding box center [690, 373] width 71 height 35
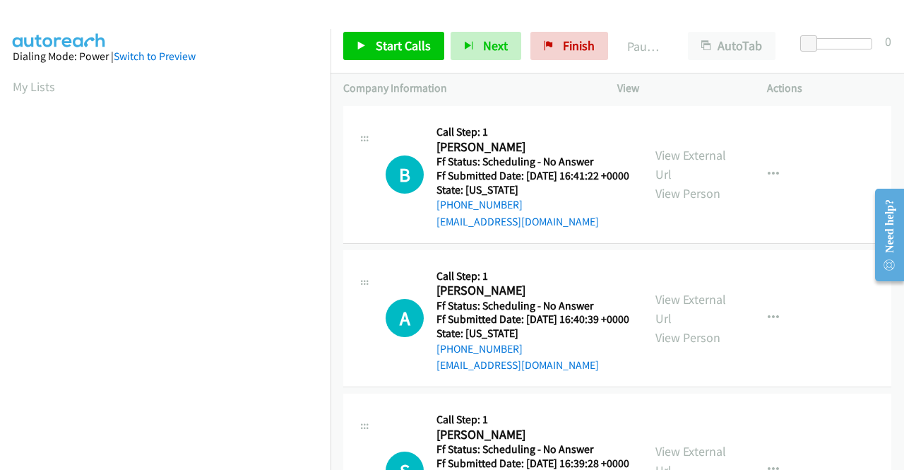
scroll to position [0, 0]
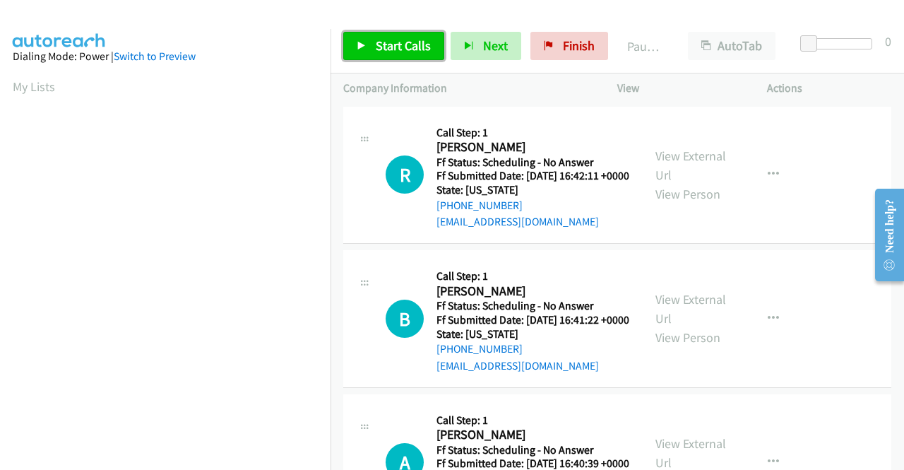
click at [429, 43] on link "Start Calls" at bounding box center [393, 46] width 101 height 28
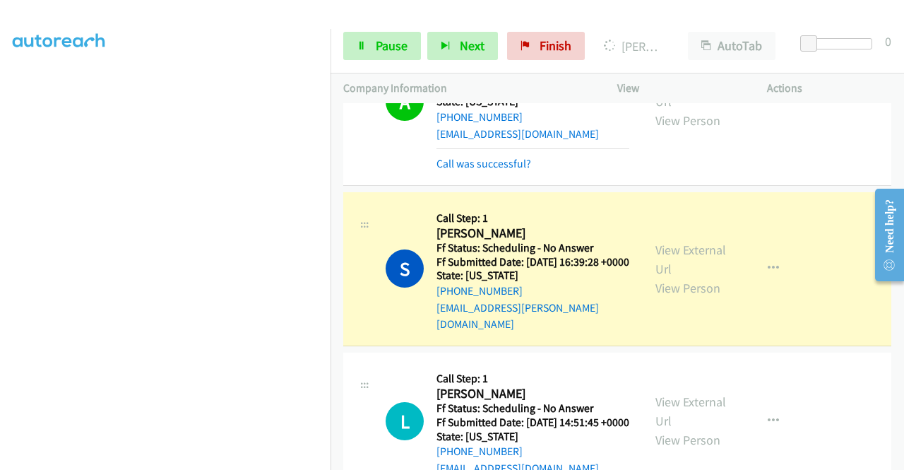
scroll to position [494, 0]
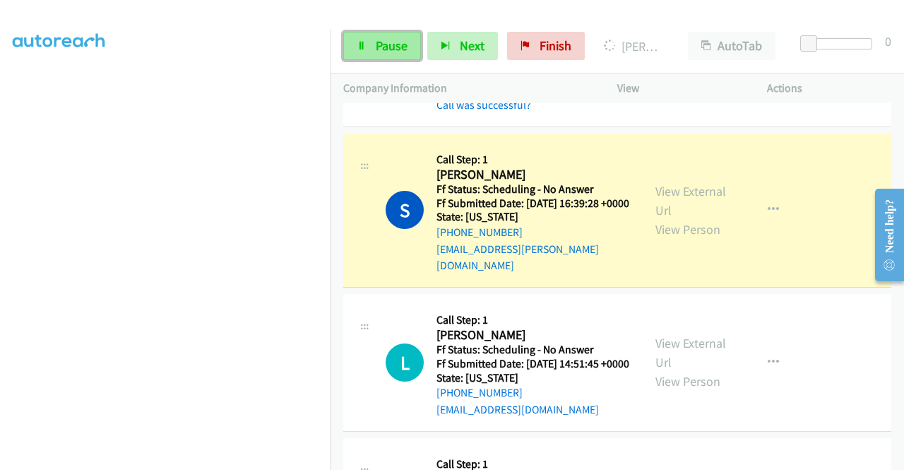
click at [379, 56] on link "Pause" at bounding box center [382, 46] width 78 height 28
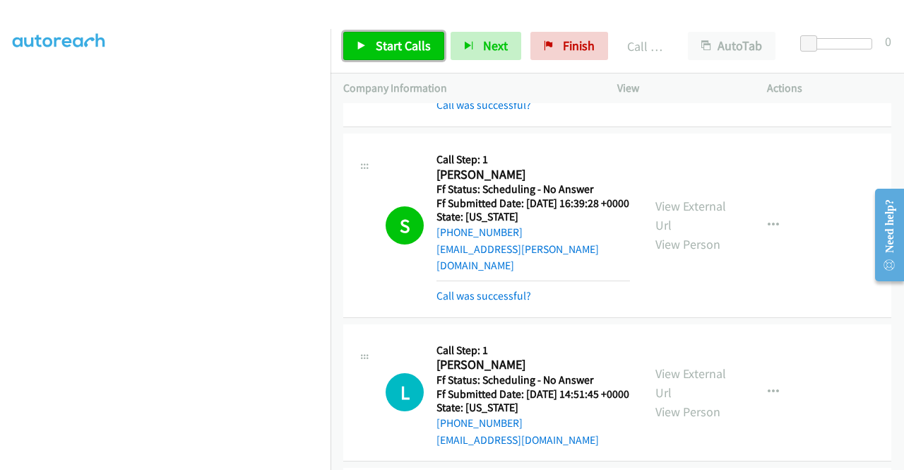
click at [394, 47] on span "Start Calls" at bounding box center [403, 45] width 55 height 16
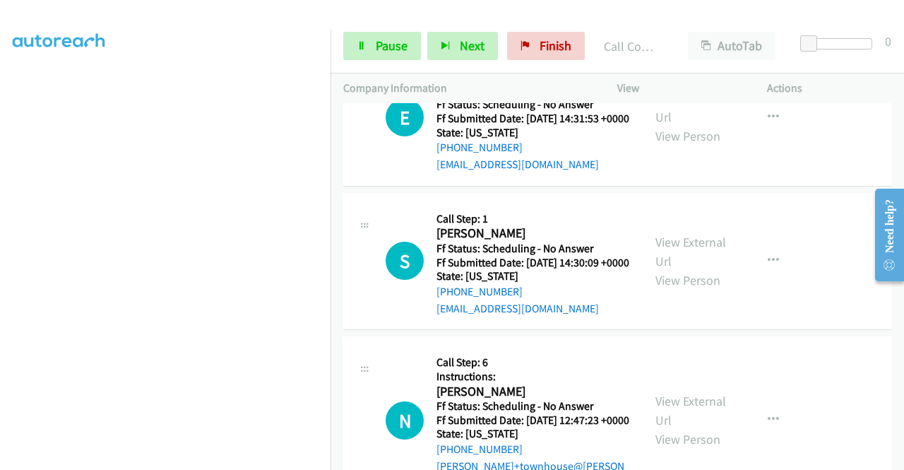
scroll to position [1483, 0]
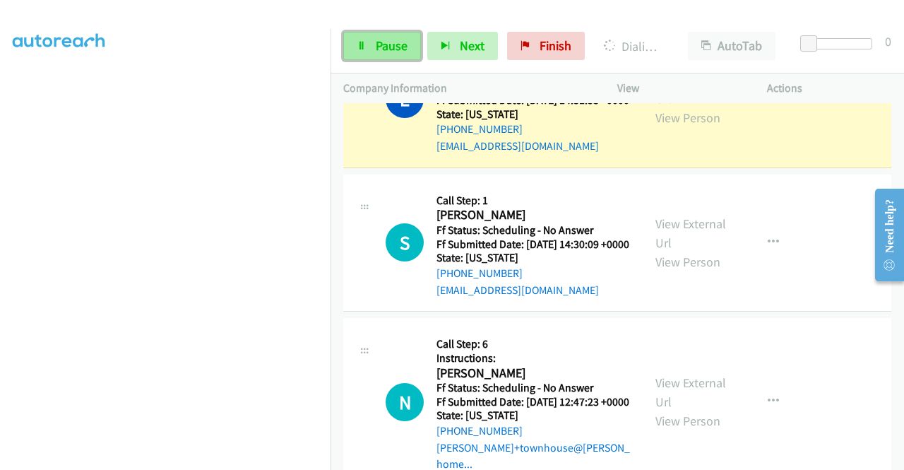
click at [393, 44] on span "Pause" at bounding box center [392, 45] width 32 height 16
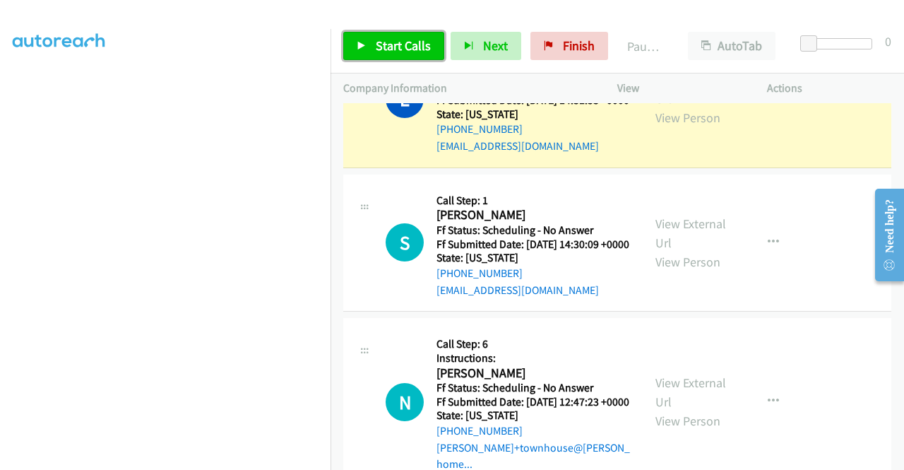
click at [424, 52] on span "Start Calls" at bounding box center [403, 45] width 55 height 16
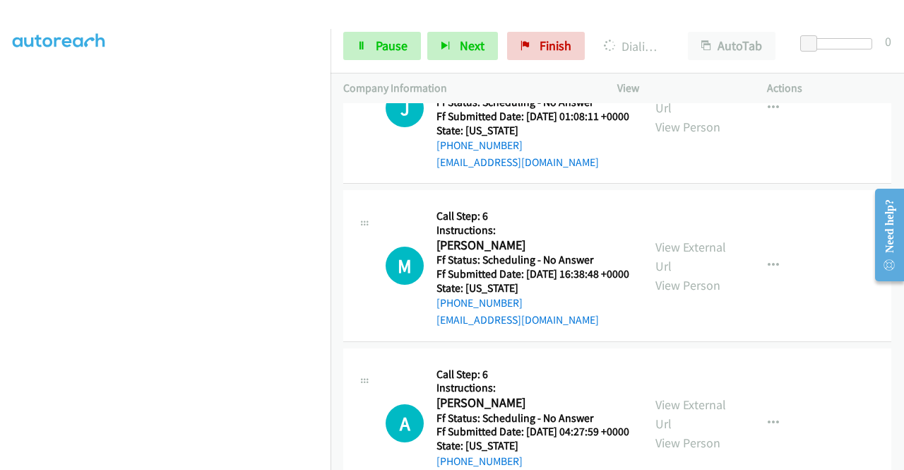
scroll to position [2613, 0]
click at [405, 56] on link "Pause" at bounding box center [382, 46] width 78 height 28
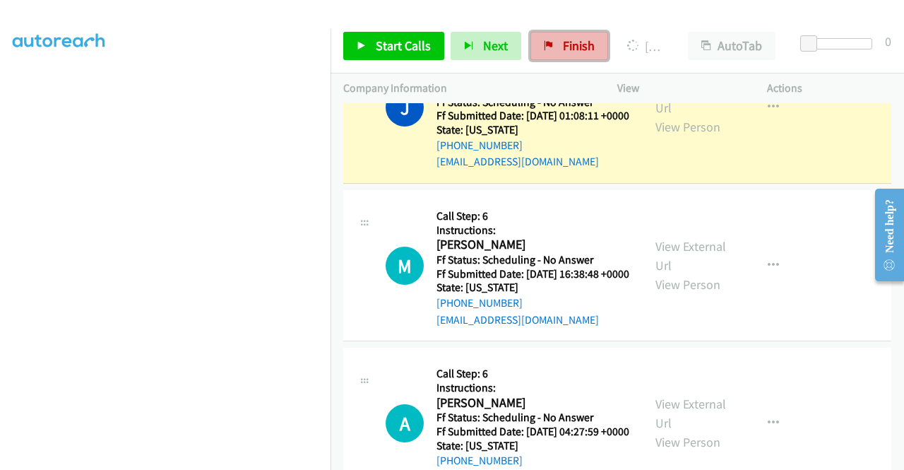
click at [564, 54] on link "Finish" at bounding box center [569, 46] width 78 height 28
